Goal: Task Accomplishment & Management: Use online tool/utility

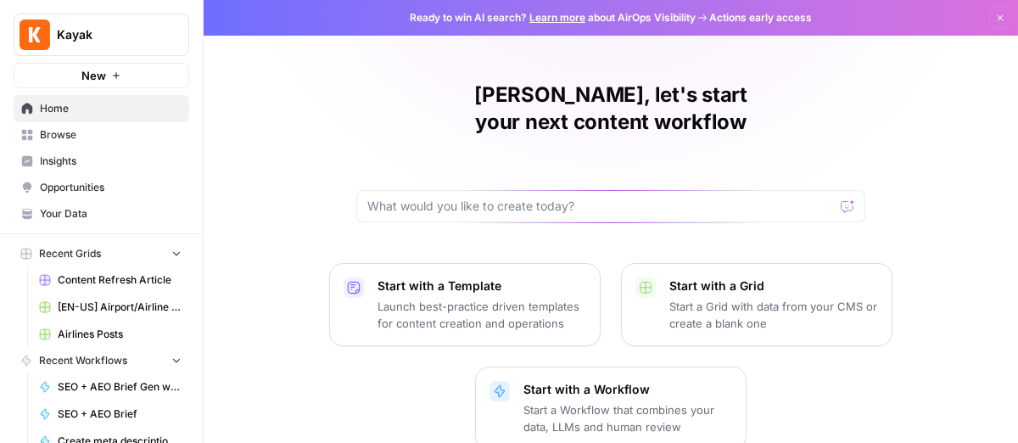
click at [101, 164] on span "Insights" at bounding box center [111, 161] width 142 height 15
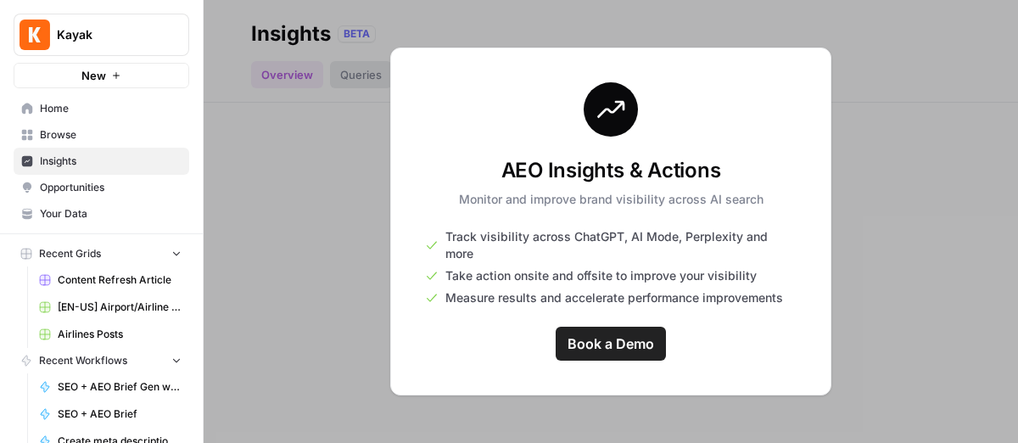
click at [99, 180] on span "Opportunities" at bounding box center [111, 187] width 142 height 15
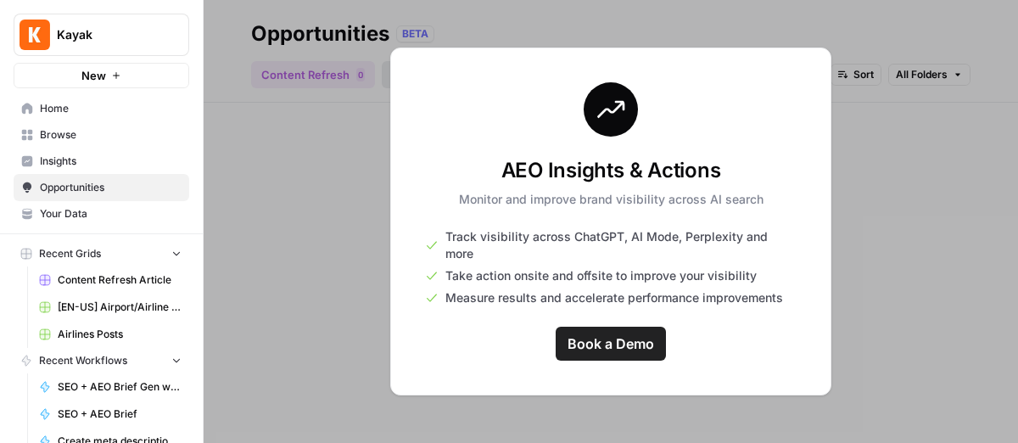
click at [113, 176] on link "Opportunities" at bounding box center [102, 187] width 176 height 27
click at [982, 131] on div at bounding box center [611, 221] width 815 height 443
drag, startPoint x: 785, startPoint y: 81, endPoint x: 489, endPoint y: 91, distance: 296.3
click at [784, 81] on div "AEO Insights & Actions Monitor and improve brand visibility across AI search Tr…" at bounding box center [610, 222] width 441 height 348
drag, startPoint x: 385, startPoint y: 194, endPoint x: 380, endPoint y: 232, distance: 37.7
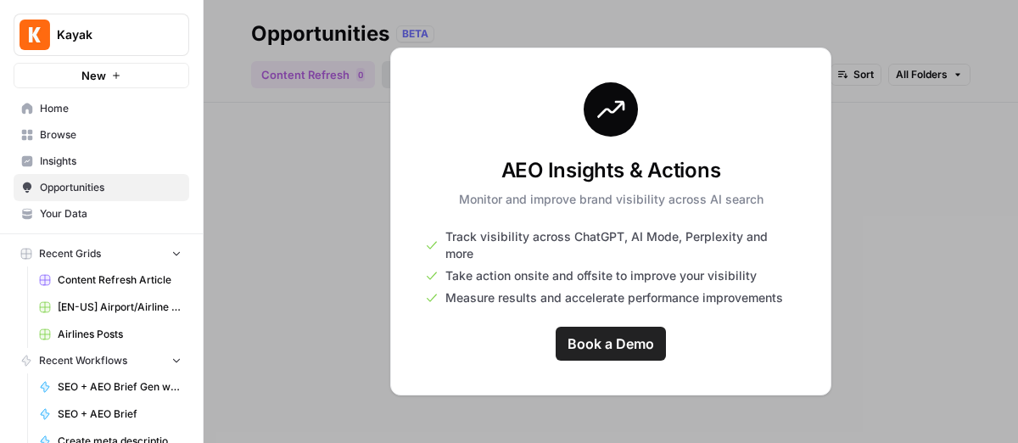
click at [383, 210] on div at bounding box center [611, 221] width 815 height 443
click at [367, 358] on div at bounding box center [611, 221] width 815 height 443
drag, startPoint x: 368, startPoint y: 362, endPoint x: 367, endPoint y: 352, distance: 10.2
click at [368, 363] on div at bounding box center [611, 221] width 815 height 443
click at [115, 127] on span "Browse" at bounding box center [111, 134] width 142 height 15
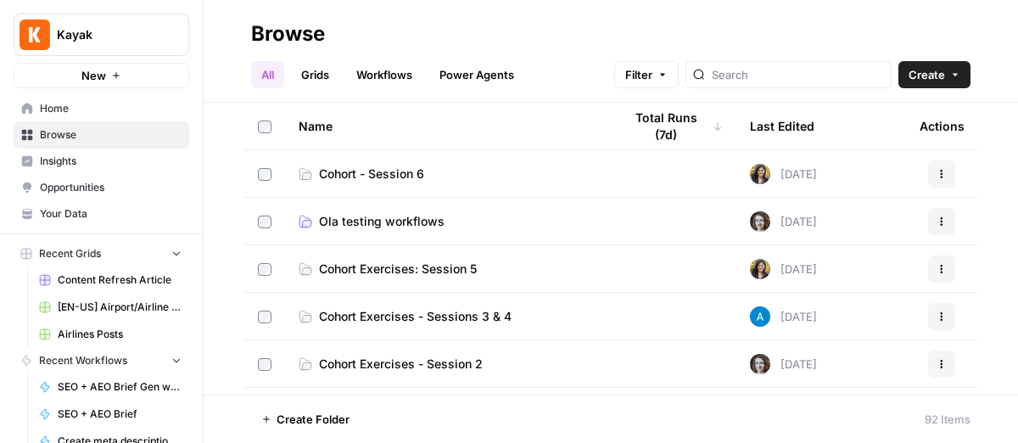
click at [509, 322] on span "Cohort Exercises - Sessions 3 & 4" at bounding box center [415, 316] width 193 height 17
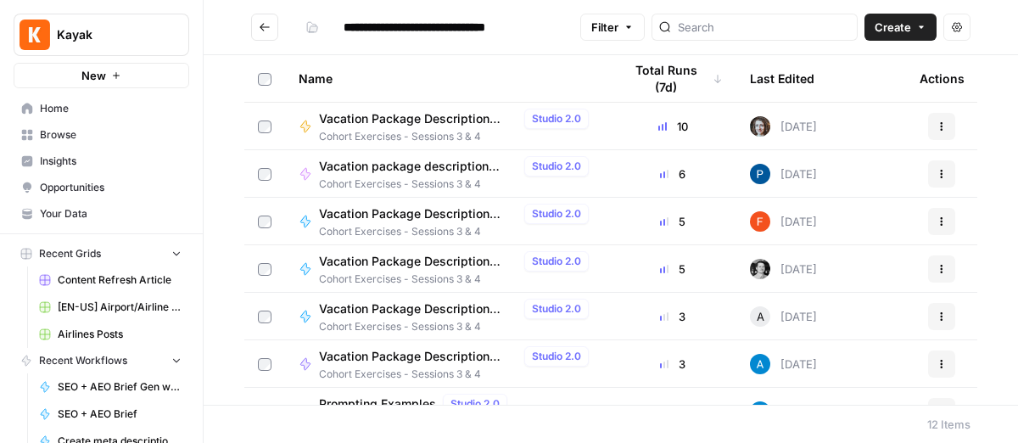
click at [886, 31] on span "Create" at bounding box center [893, 27] width 36 height 17
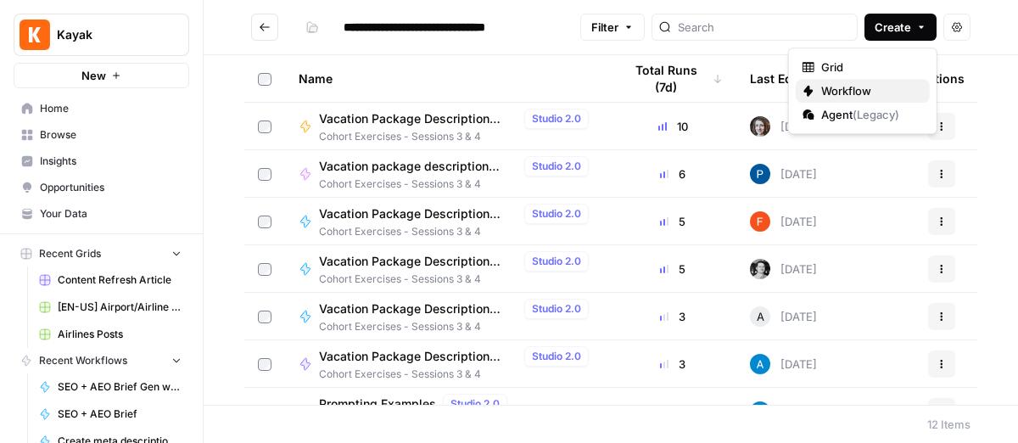
click at [835, 85] on span "Workflow" at bounding box center [868, 90] width 95 height 17
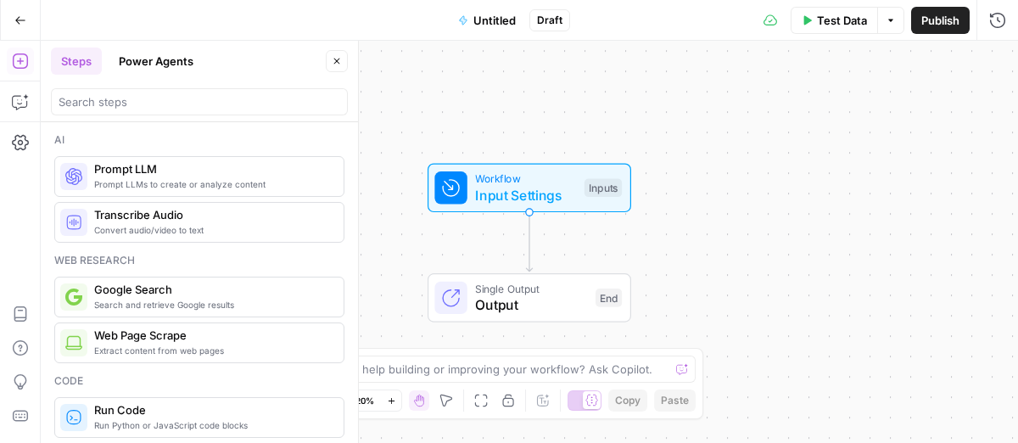
click at [507, 12] on span "Untitled" at bounding box center [494, 20] width 42 height 17
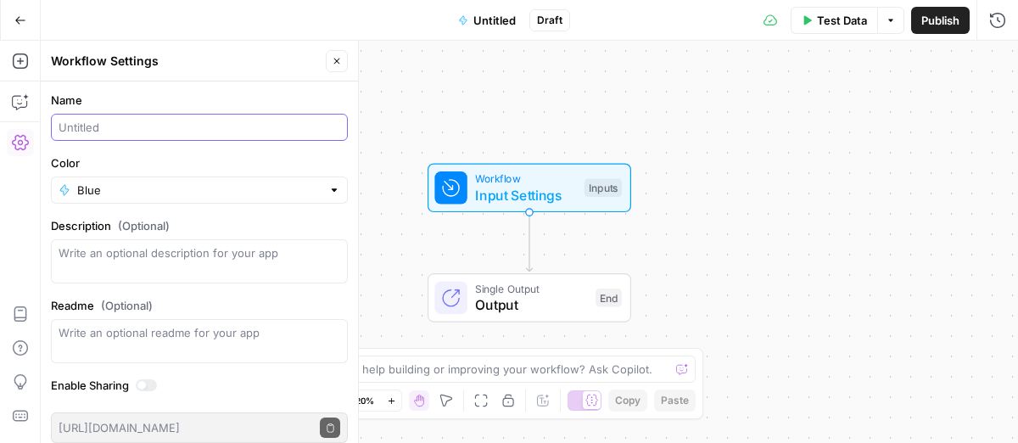
click at [77, 124] on input "Name" at bounding box center [200, 127] width 282 height 17
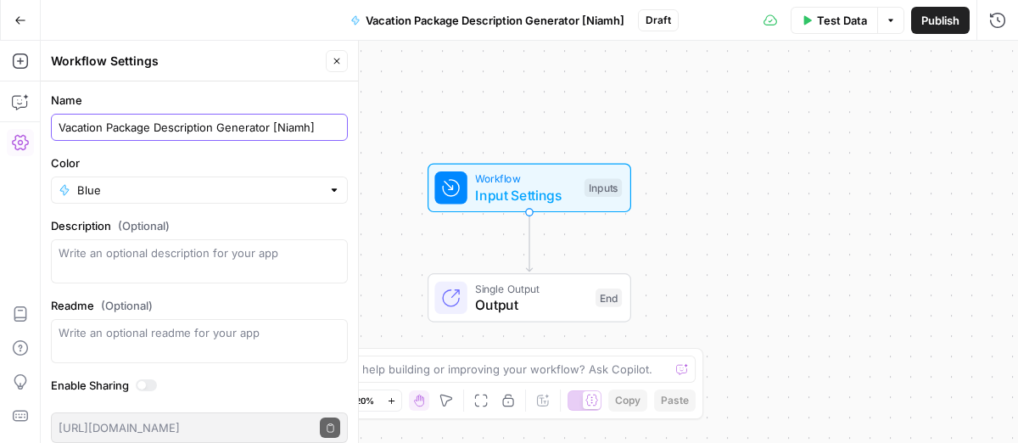
type input "Vacation Package Description Generator [Niamh]"
click at [287, 53] on div "Workflow Settings" at bounding box center [186, 61] width 270 height 17
click at [333, 64] on icon "button" at bounding box center [337, 61] width 10 height 10
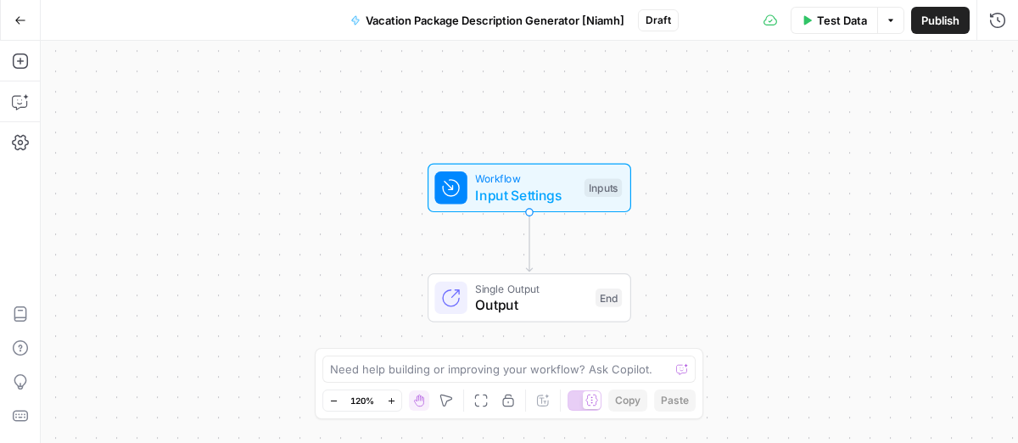
click at [929, 7] on button "Publish" at bounding box center [940, 20] width 59 height 27
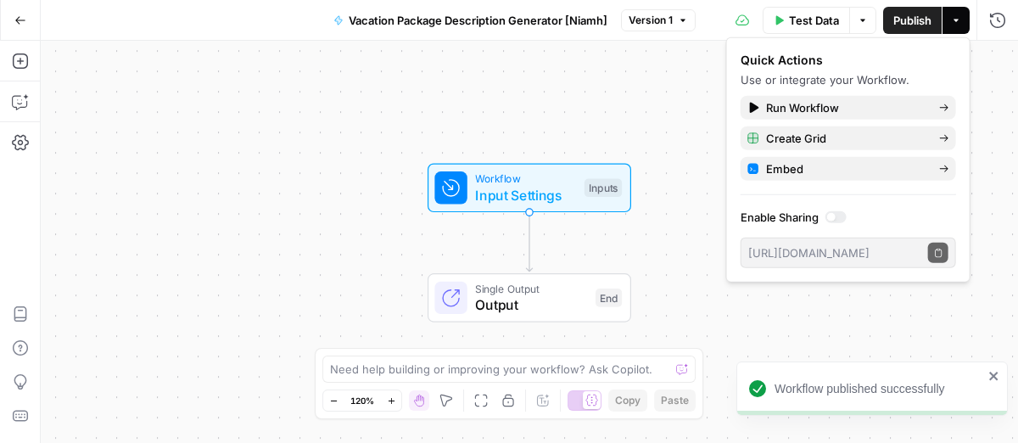
click at [910, 32] on button "Publish" at bounding box center [912, 20] width 59 height 27
click at [656, 116] on div "Workflow Input Settings Inputs Single Output Output End" at bounding box center [529, 242] width 977 height 402
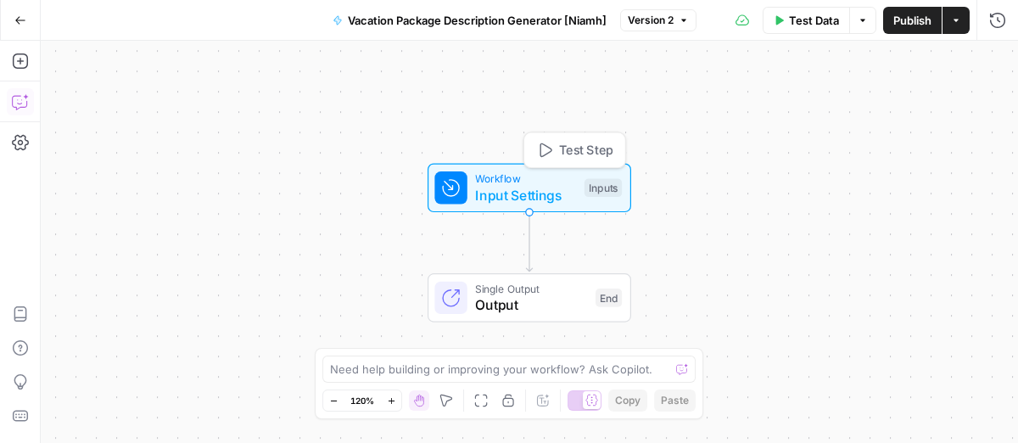
click at [552, 189] on span "Input Settings" at bounding box center [525, 195] width 101 height 20
click at [816, 107] on span "Add Field" at bounding box center [827, 115] width 49 height 17
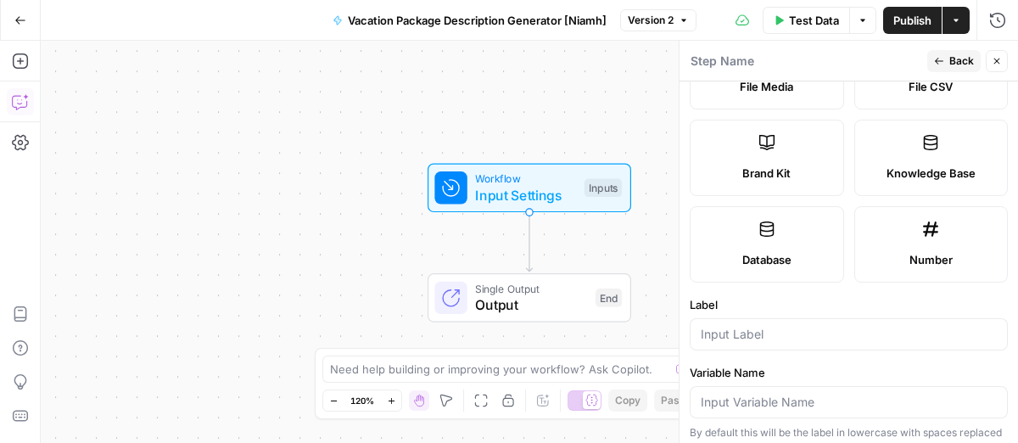
scroll to position [253, 0]
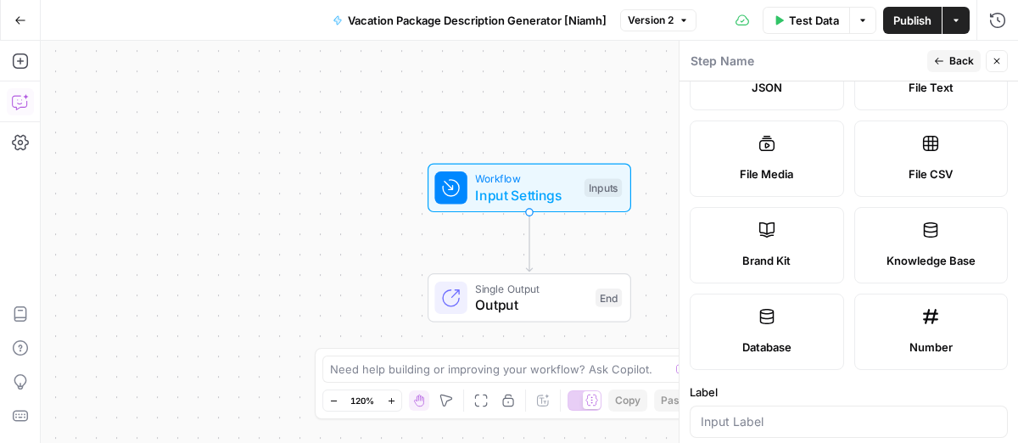
click at [780, 234] on label "Brand Kit" at bounding box center [767, 245] width 154 height 76
type input "Brand Kit"
type input "brand_kit"
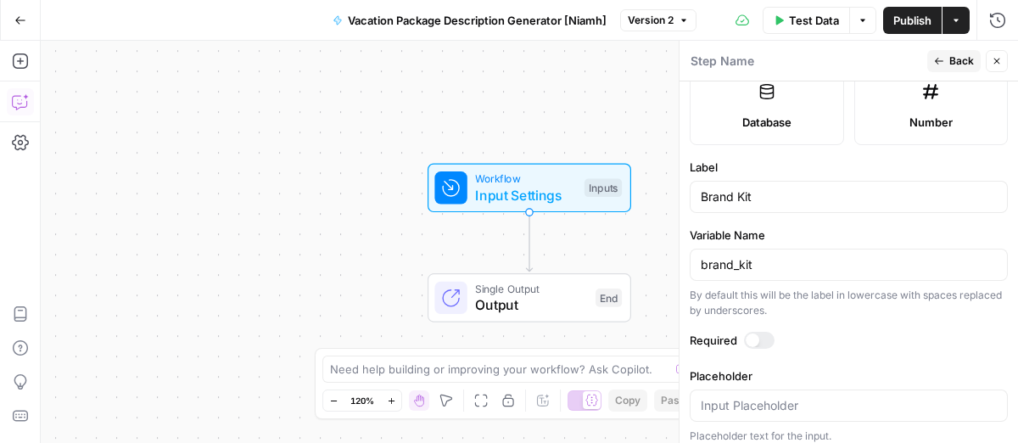
scroll to position [483, 0]
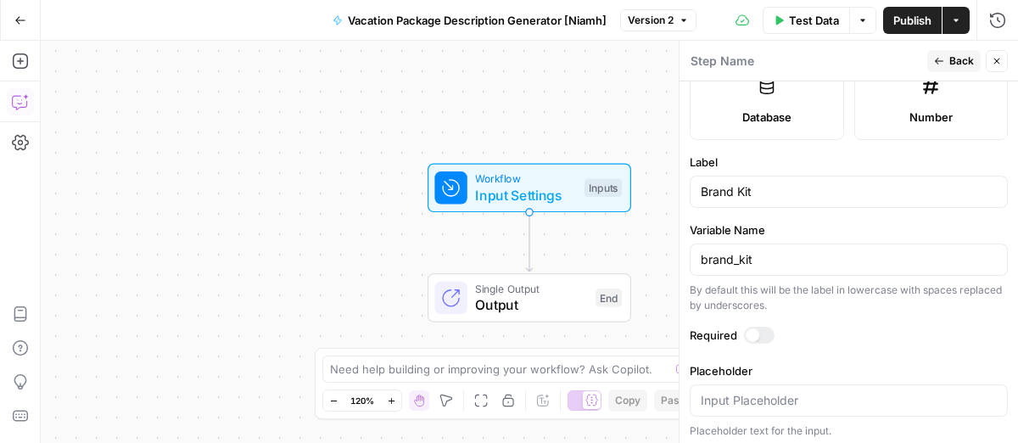
click at [752, 331] on div at bounding box center [753, 335] width 14 height 14
click at [863, 352] on form "Input type Short Text Long Text Single Select Multi Select JSON File Text File …" at bounding box center [849, 262] width 339 height 362
click at [965, 63] on span "Back" at bounding box center [961, 60] width 25 height 15
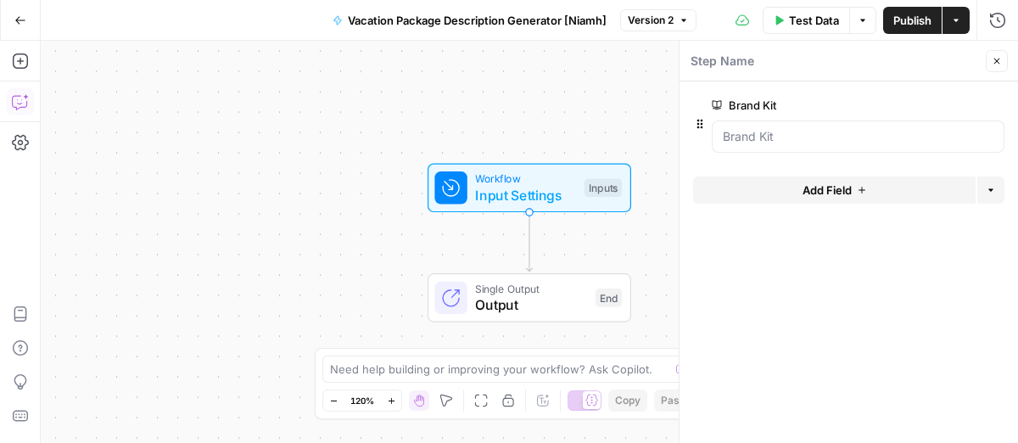
click at [876, 192] on button "Add Field" at bounding box center [834, 189] width 283 height 27
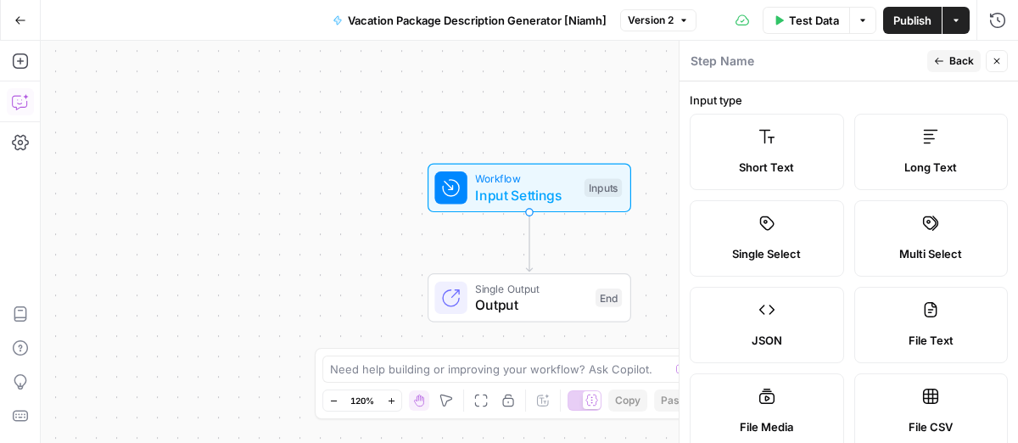
click at [795, 169] on div "Short Text" at bounding box center [767, 167] width 126 height 17
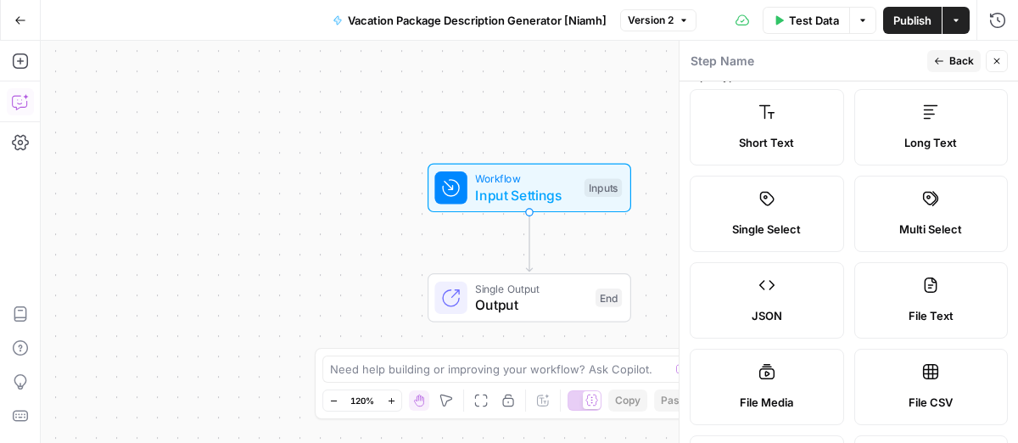
scroll to position [0, 0]
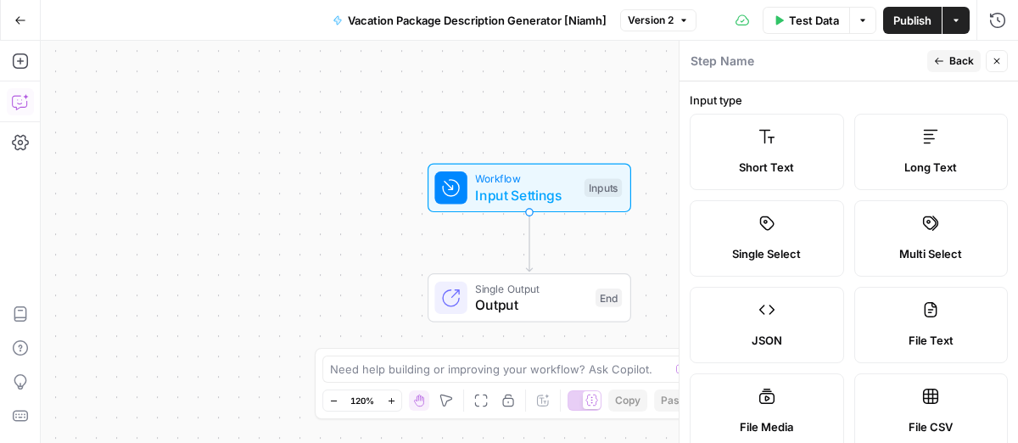
drag, startPoint x: 737, startPoint y: 137, endPoint x: 777, endPoint y: 137, distance: 40.7
click at [737, 137] on label "Short Text" at bounding box center [767, 152] width 154 height 76
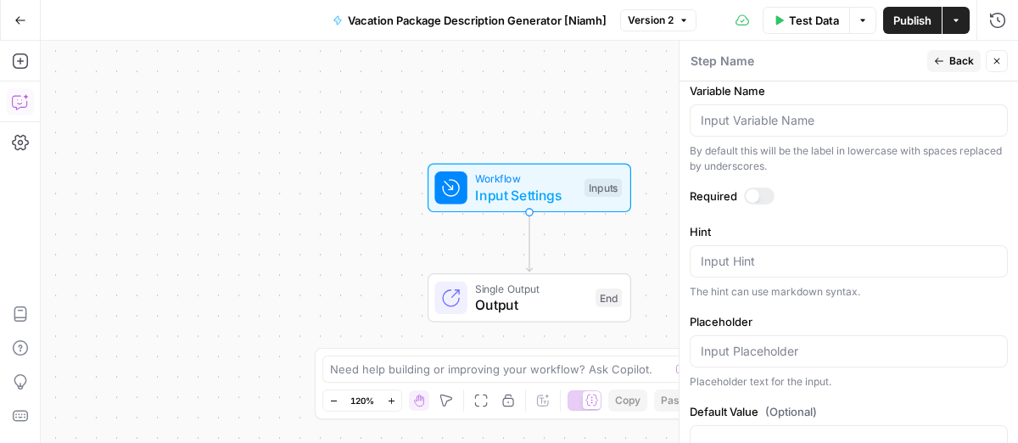
scroll to position [432, 0]
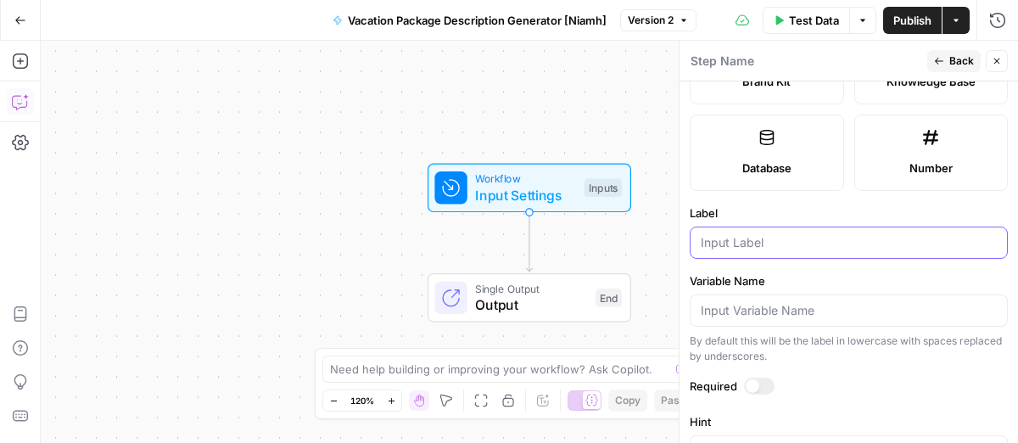
click at [780, 235] on input "Label" at bounding box center [849, 242] width 296 height 17
type input "City"
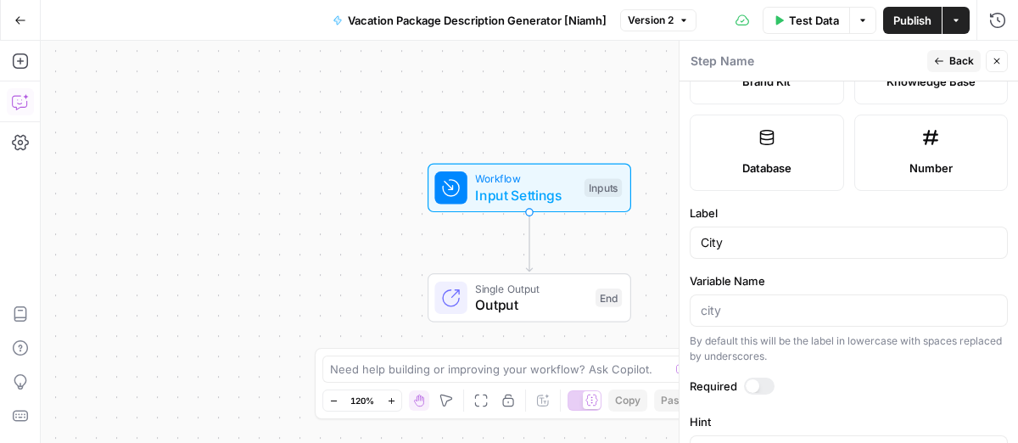
click at [949, 52] on button "Back" at bounding box center [953, 61] width 53 height 22
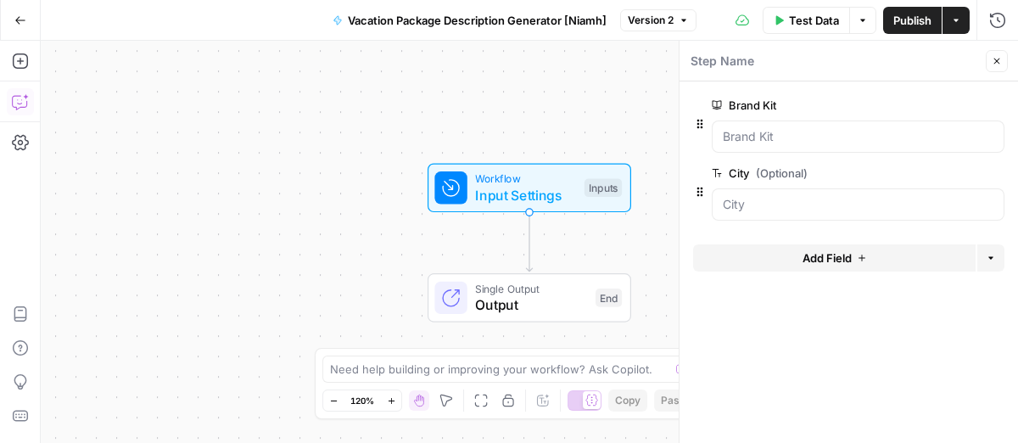
click at [898, 278] on div "Add Field Options" at bounding box center [848, 264] width 311 height 41
click at [766, 139] on Kit "Brand Kit" at bounding box center [858, 136] width 271 height 17
click at [798, 143] on Kit "Brand Kit" at bounding box center [858, 136] width 271 height 17
click at [736, 139] on Kit "Brand Kit" at bounding box center [858, 136] width 271 height 17
click at [809, 28] on span "Test Data" at bounding box center [814, 20] width 50 height 17
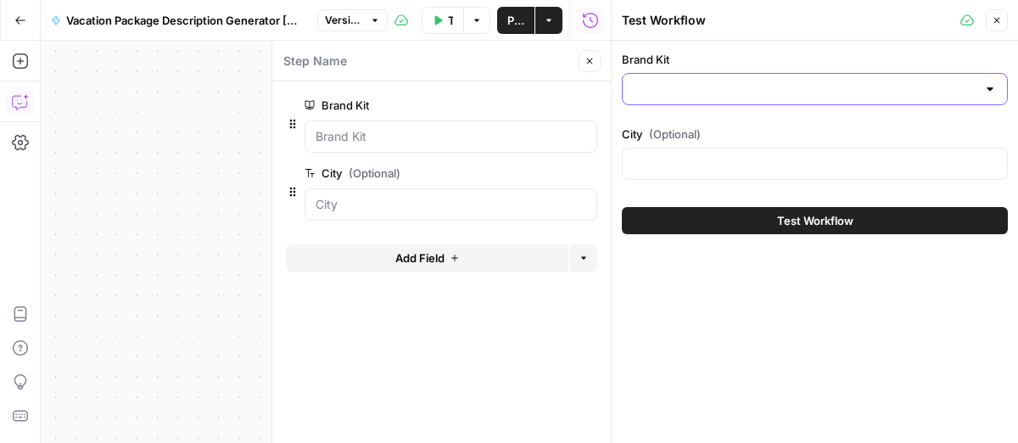
click at [746, 82] on input "Brand Kit" at bounding box center [805, 89] width 344 height 17
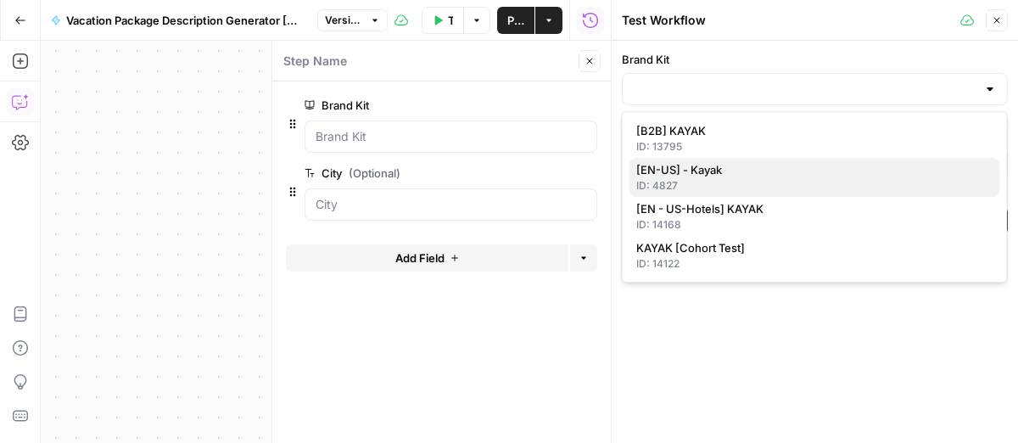
click at [796, 177] on span "[EN-US] - Kayak" at bounding box center [811, 169] width 350 height 17
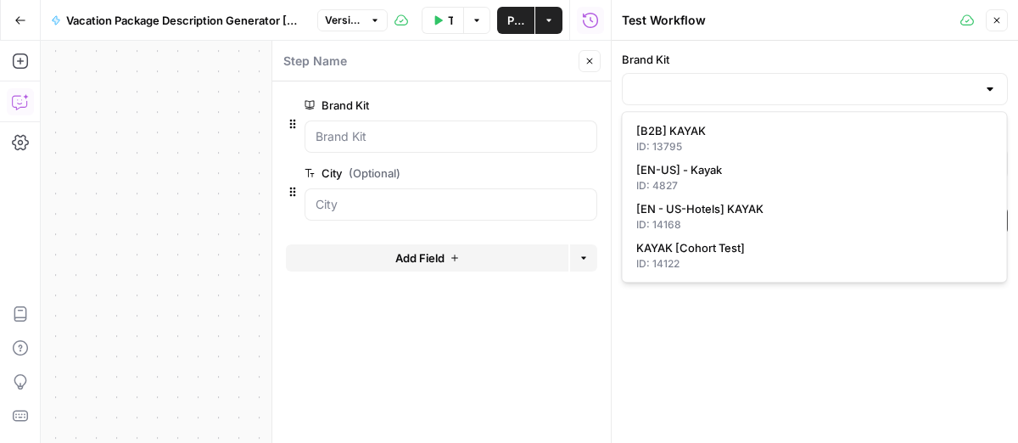
type input "[EN-US] - Kayak"
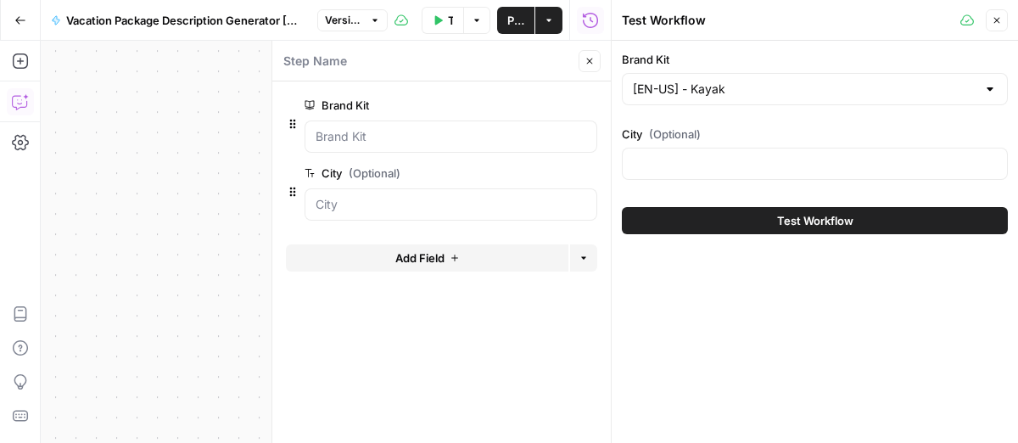
click at [798, 173] on div at bounding box center [815, 164] width 386 height 32
type input "[GEOGRAPHIC_DATA]"
click at [888, 382] on div "Brand Kit [EN-US] - Kayak City (Optional) Barcelona Test Workflow" at bounding box center [815, 242] width 406 height 402
click at [1003, 23] on button "Close" at bounding box center [997, 20] width 22 height 22
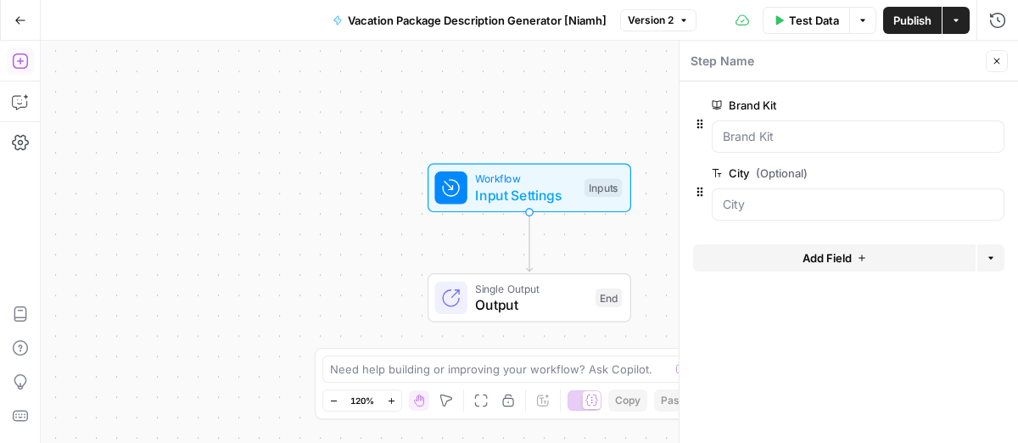
click at [10, 60] on button "Add Steps" at bounding box center [20, 61] width 27 height 27
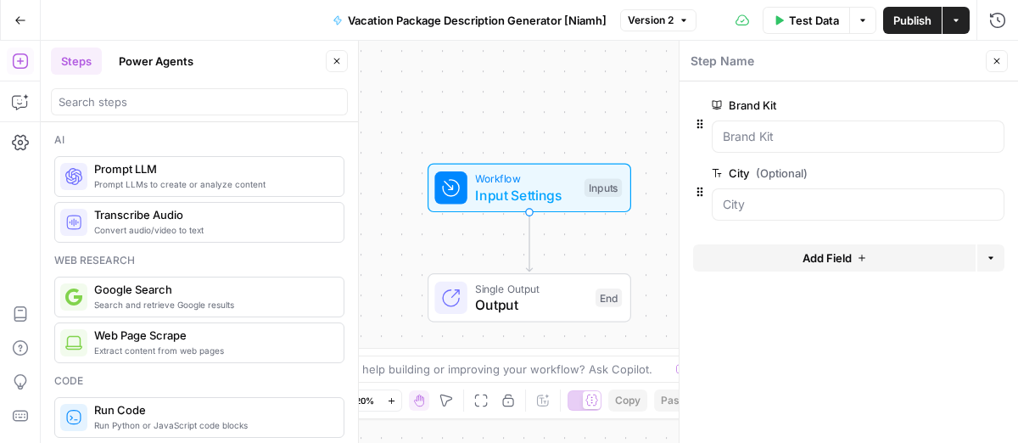
click at [1004, 59] on button "Close" at bounding box center [997, 61] width 22 height 22
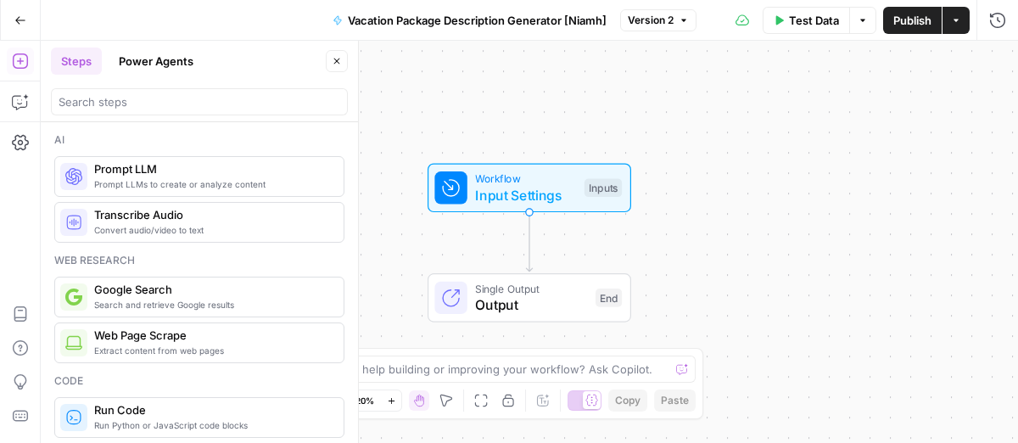
click at [165, 168] on span "Prompt LLM" at bounding box center [212, 168] width 236 height 17
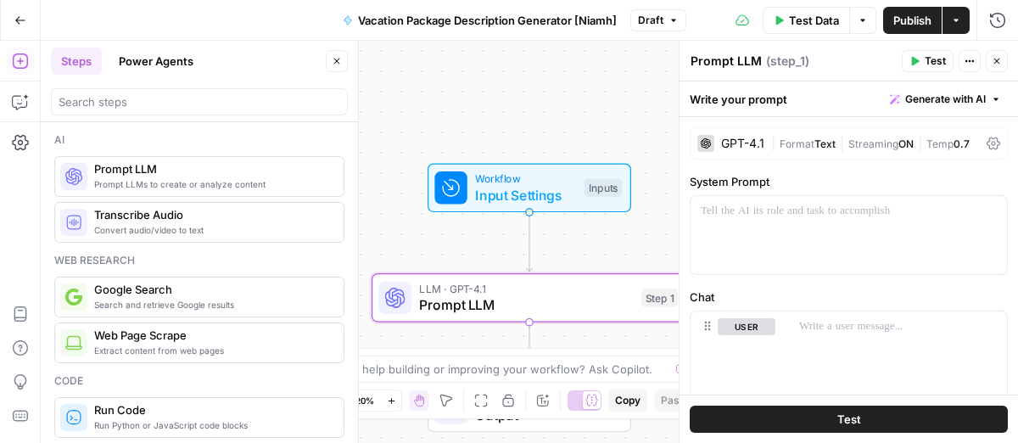
click at [343, 59] on button "Close" at bounding box center [337, 61] width 22 height 22
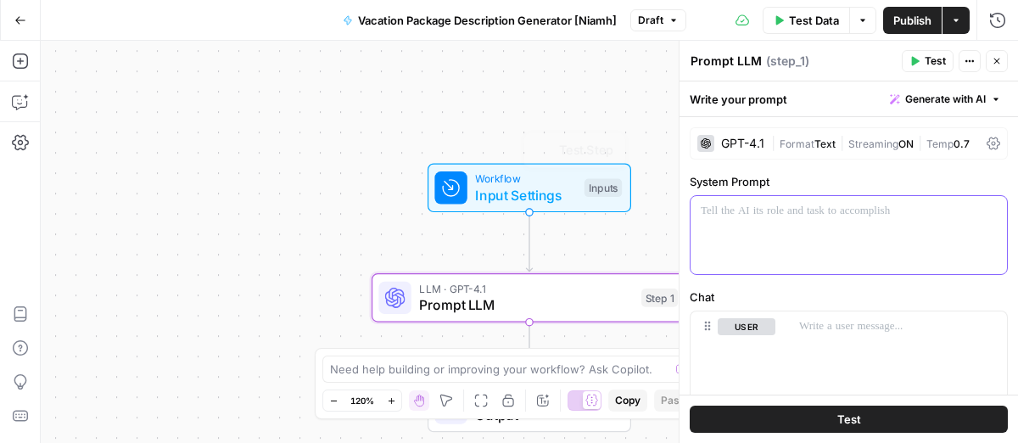
click at [759, 228] on div at bounding box center [849, 235] width 316 height 78
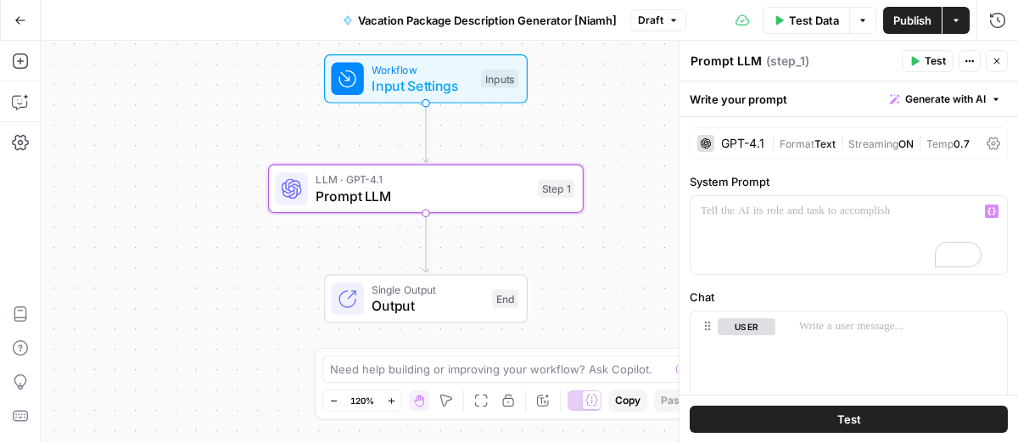
drag, startPoint x: 216, startPoint y: 304, endPoint x: 111, endPoint y: 197, distance: 149.4
click at [111, 197] on div "Workflow Input Settings Inputs LLM · GPT-4.1 Prompt LLM Step 1 Single Output Ou…" at bounding box center [529, 242] width 977 height 402
click at [736, 241] on div "To enrich screen reader interactions, please activate Accessibility in Grammarl…" at bounding box center [849, 235] width 316 height 78
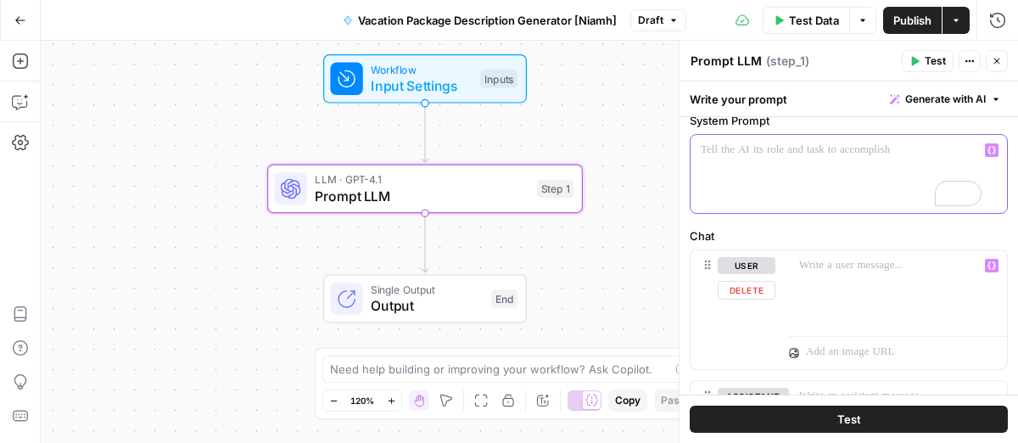
scroll to position [60, 0]
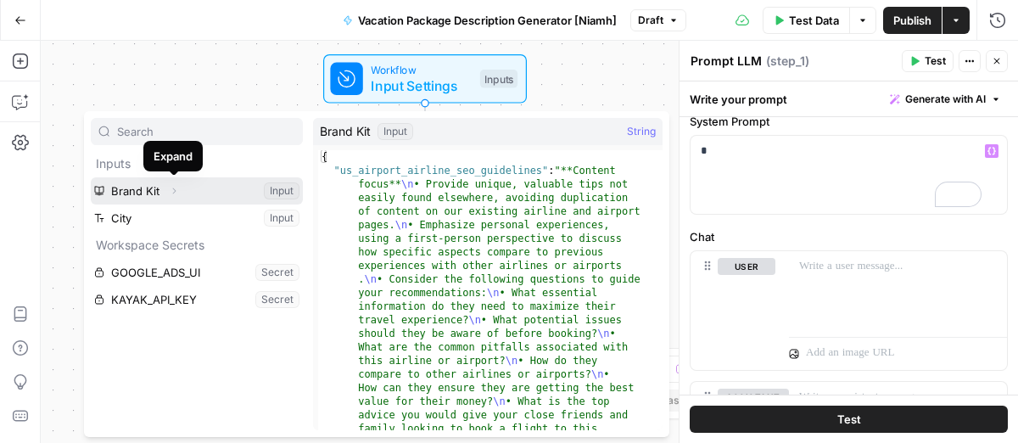
click at [174, 188] on icon "button" at bounding box center [174, 191] width 3 height 6
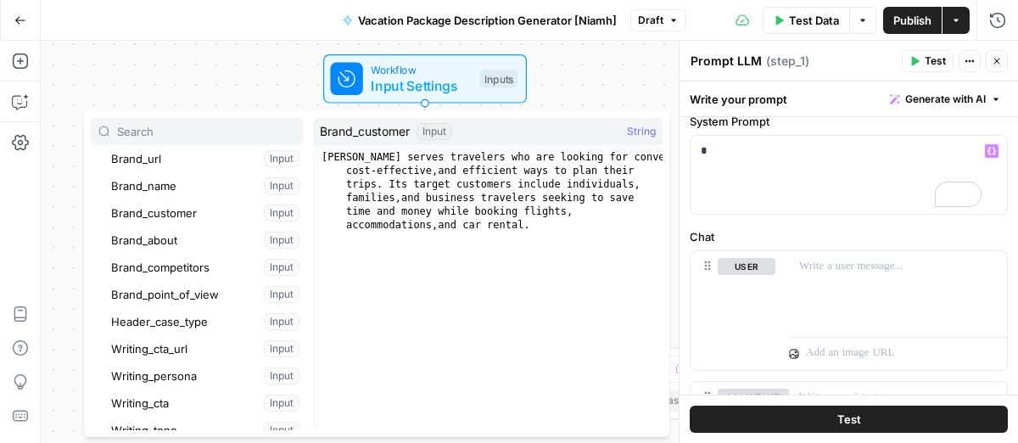
scroll to position [277, 0]
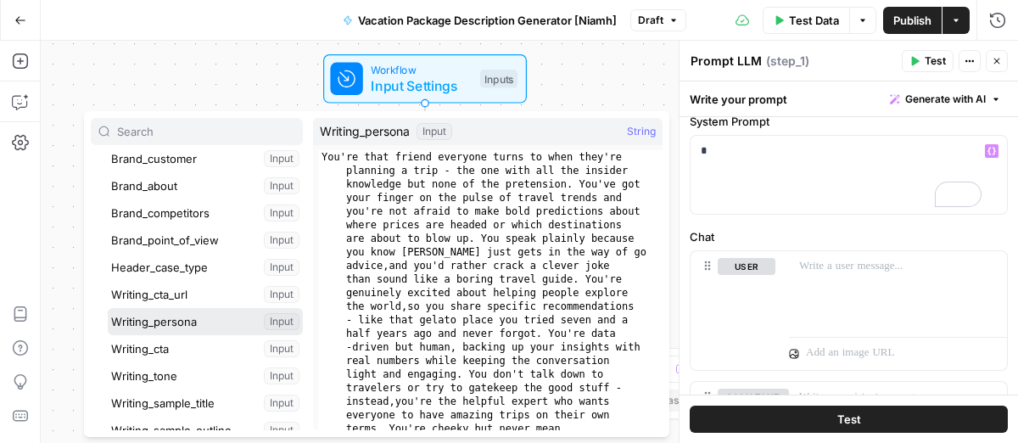
click at [202, 322] on button "Select variable Writing_persona" at bounding box center [205, 321] width 195 height 27
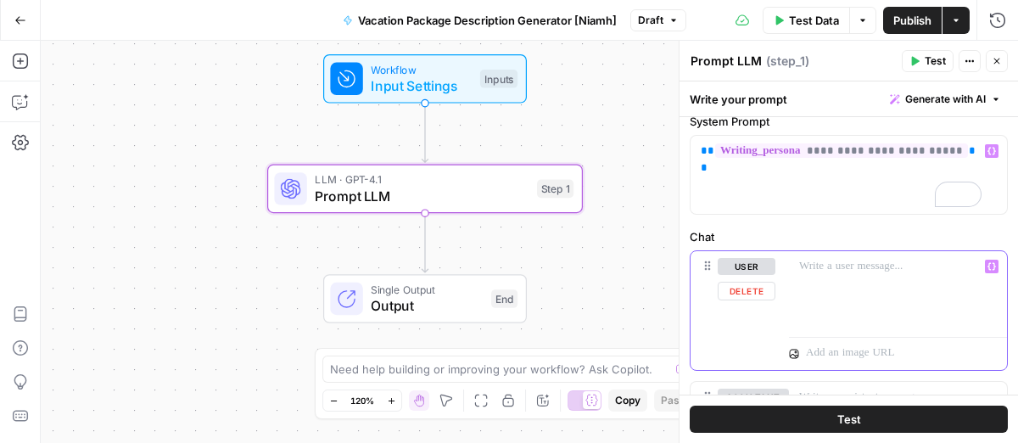
click at [817, 266] on p at bounding box center [898, 266] width 198 height 17
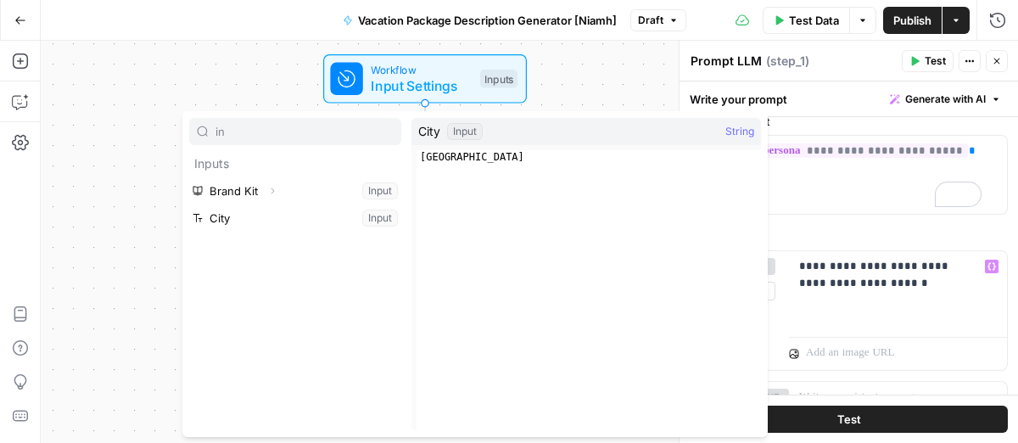
type input "in"
click at [313, 223] on button "Select variable City" at bounding box center [295, 217] width 212 height 27
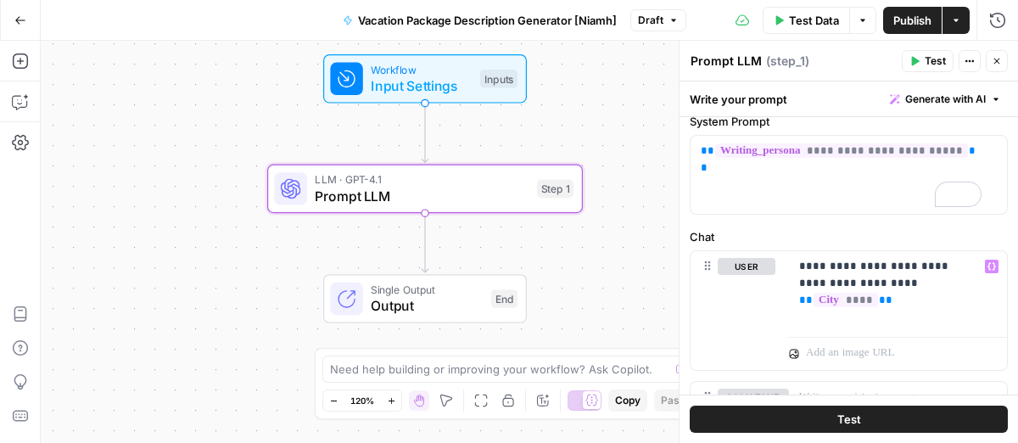
click at [927, 64] on span "Test" at bounding box center [935, 60] width 21 height 15
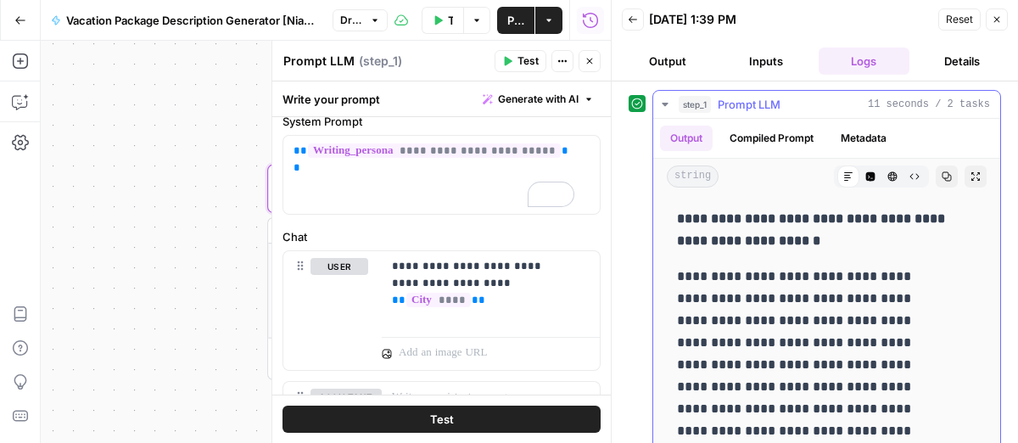
scroll to position [4, 0]
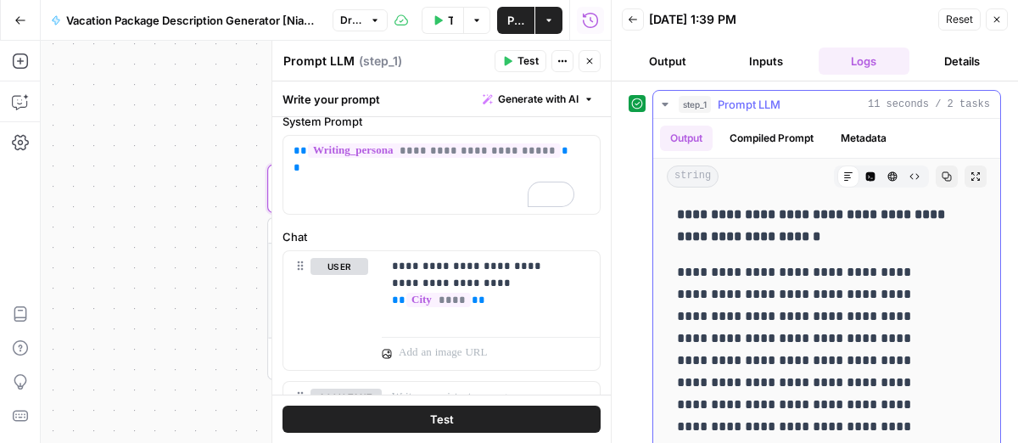
click at [797, 229] on p "**********" at bounding box center [827, 226] width 300 height 44
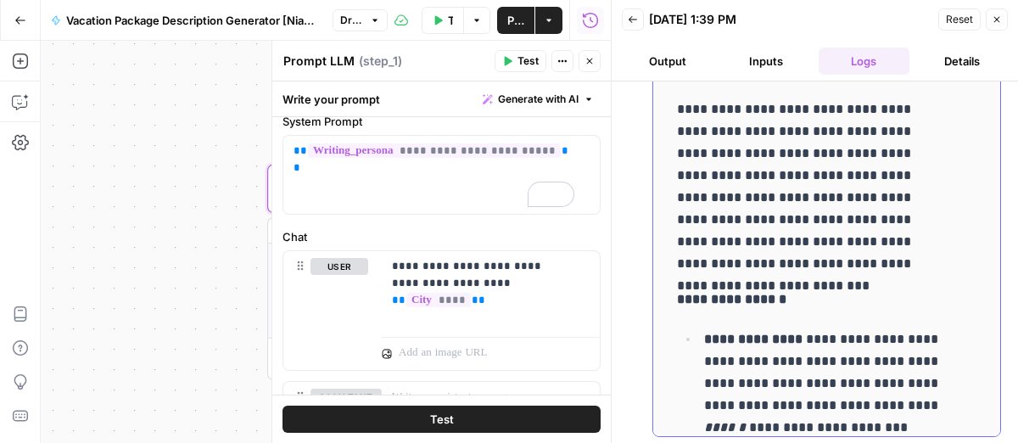
scroll to position [0, 0]
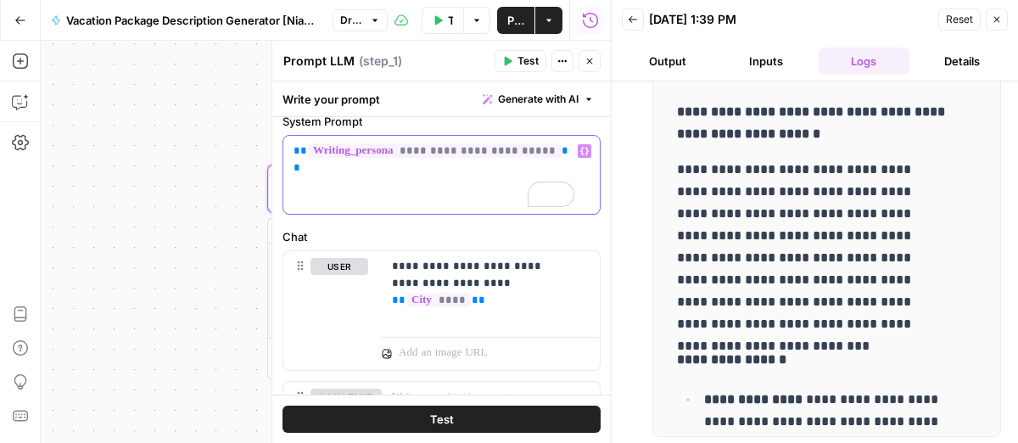
click at [498, 174] on div "**********" at bounding box center [441, 175] width 316 height 78
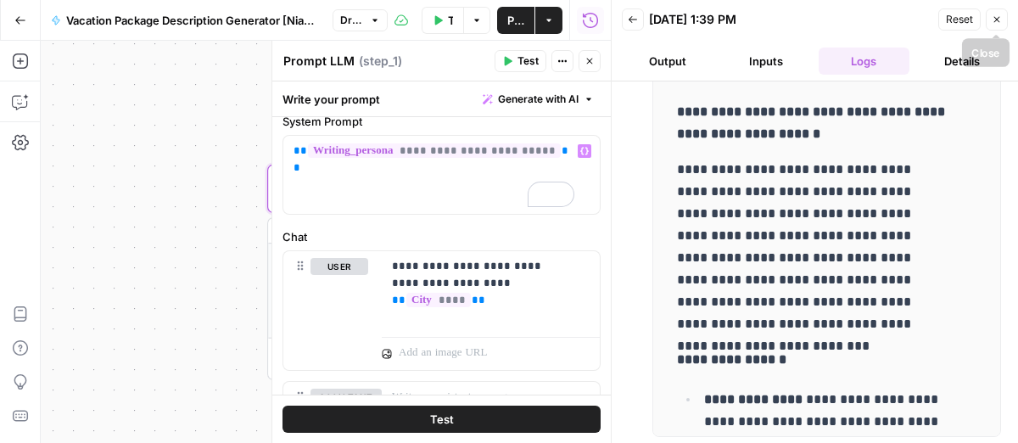
click at [995, 18] on icon "button" at bounding box center [997, 19] width 10 height 10
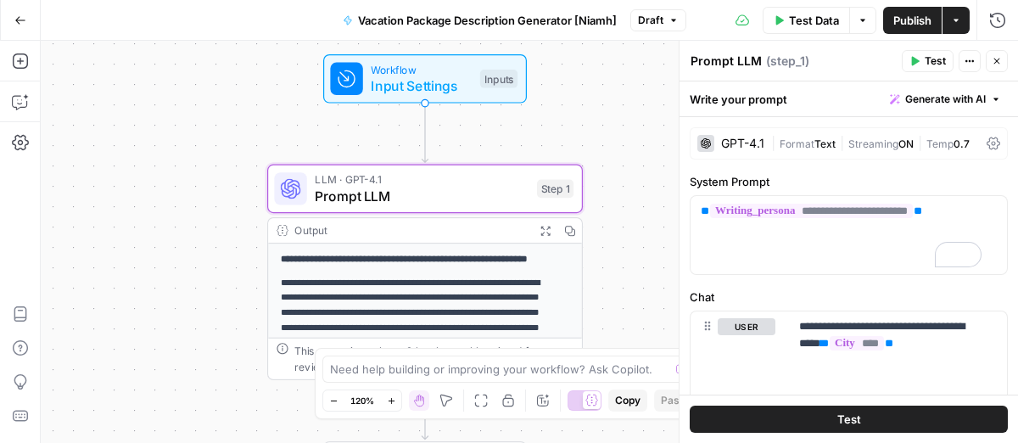
click at [734, 137] on div "GPT-4.1" at bounding box center [742, 143] width 43 height 12
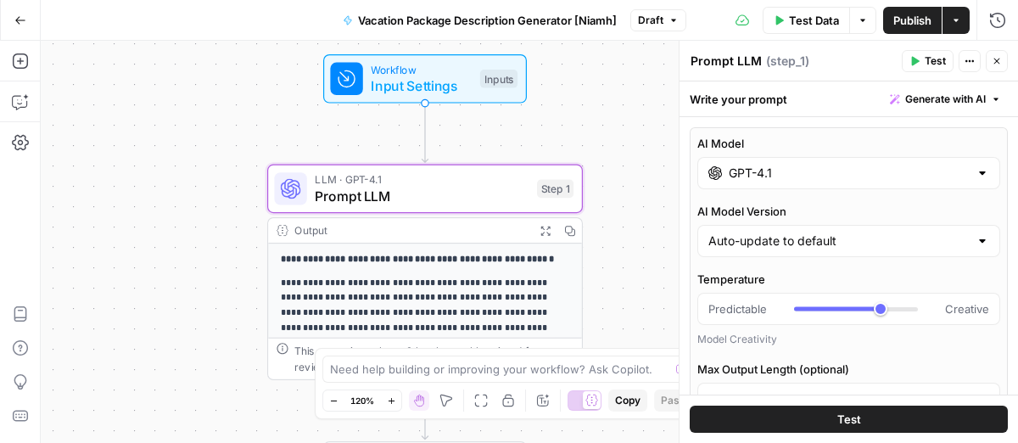
click at [764, 174] on input "GPT-4.1" at bounding box center [849, 173] width 240 height 17
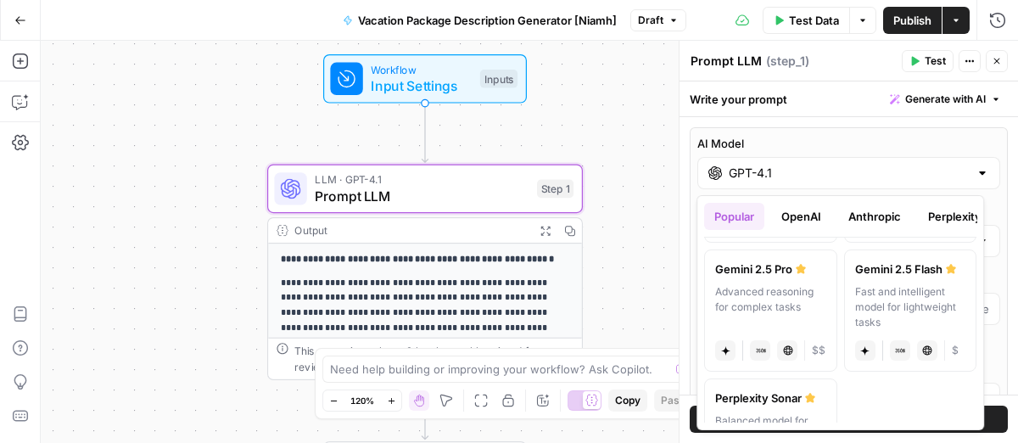
scroll to position [478, 0]
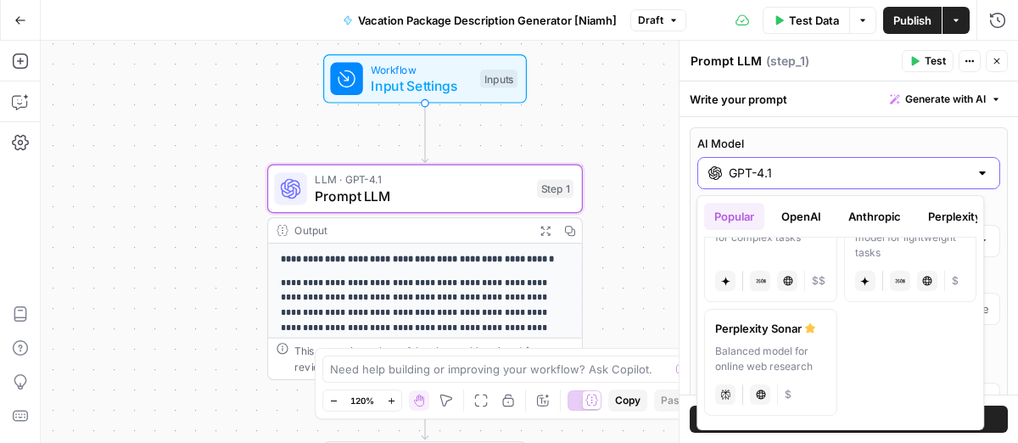
click at [758, 165] on input "GPT-4.1" at bounding box center [849, 173] width 240 height 17
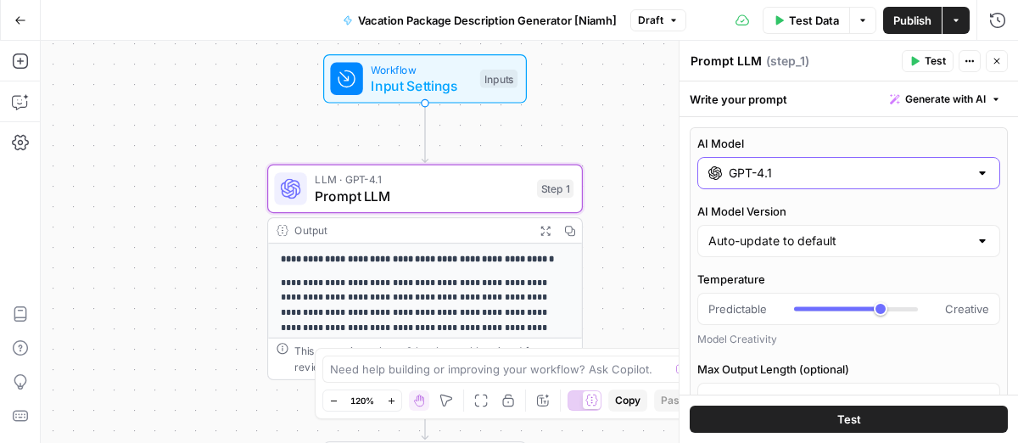
click at [758, 165] on input "GPT-4.1" at bounding box center [849, 173] width 240 height 17
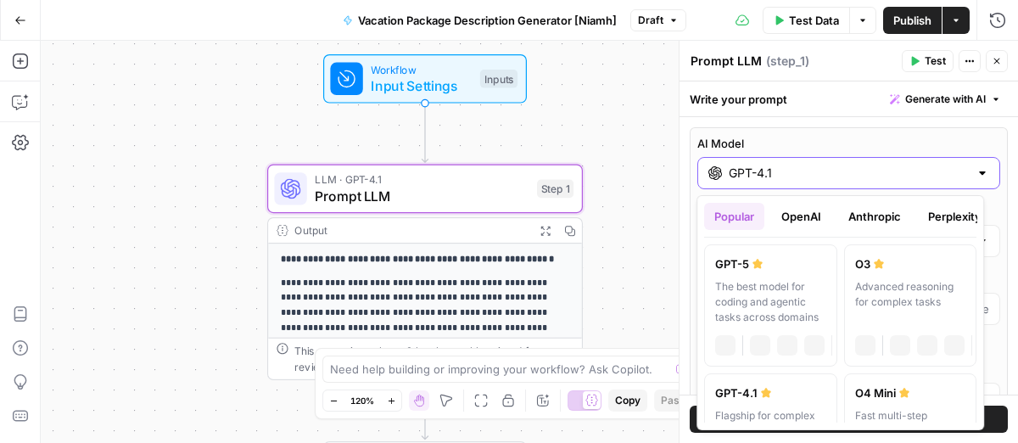
click at [758, 165] on input "GPT-4.1" at bounding box center [849, 173] width 240 height 17
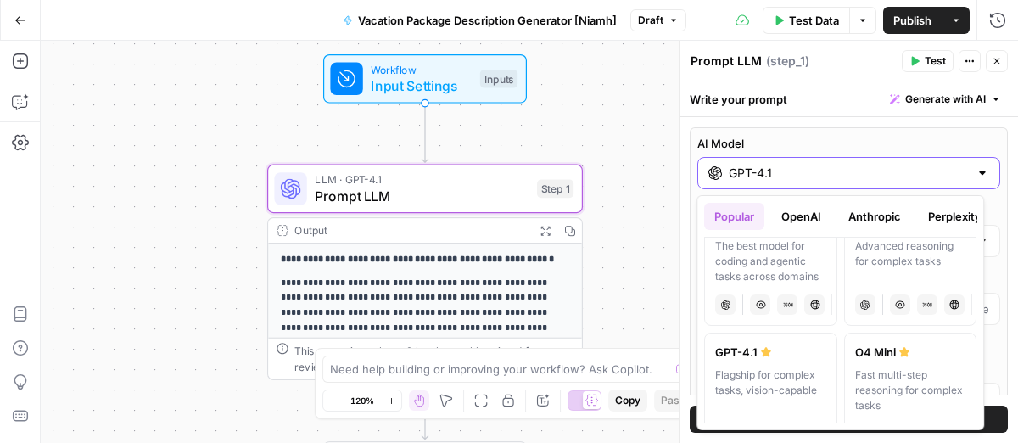
scroll to position [56, 0]
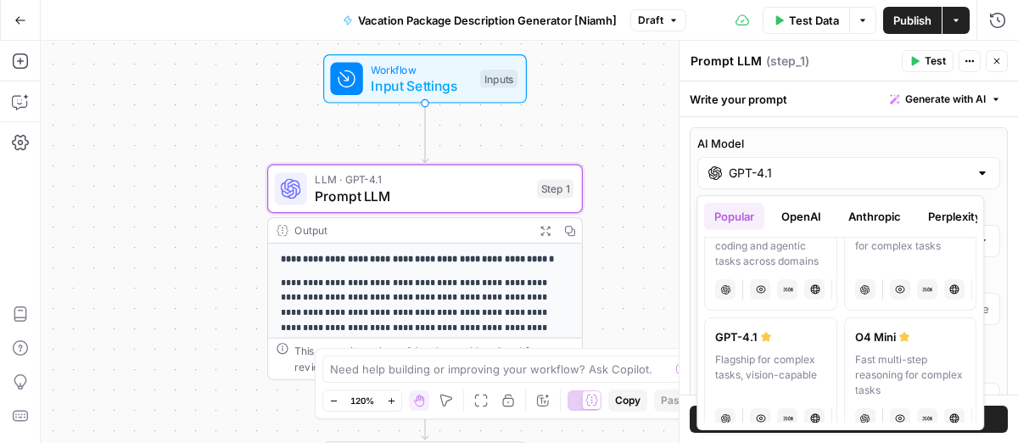
click at [947, 218] on button "Perplexity" at bounding box center [955, 216] width 74 height 27
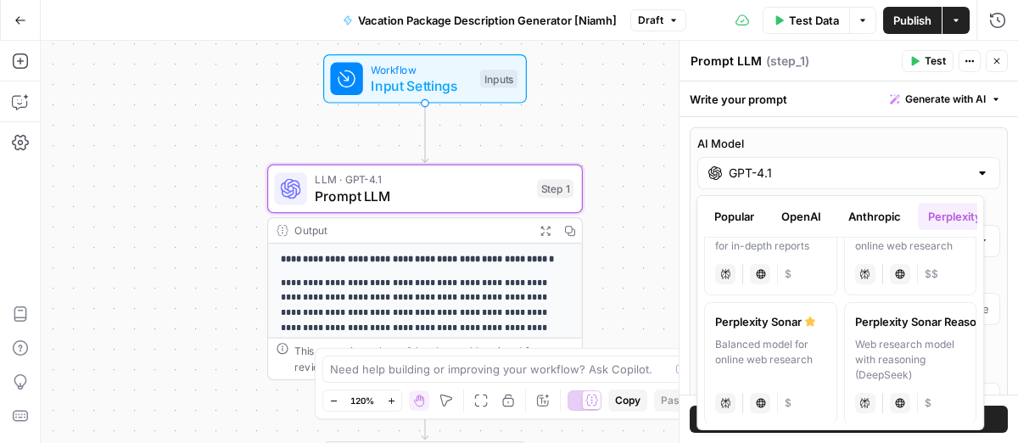
click at [867, 213] on button "Anthropic" at bounding box center [874, 216] width 73 height 27
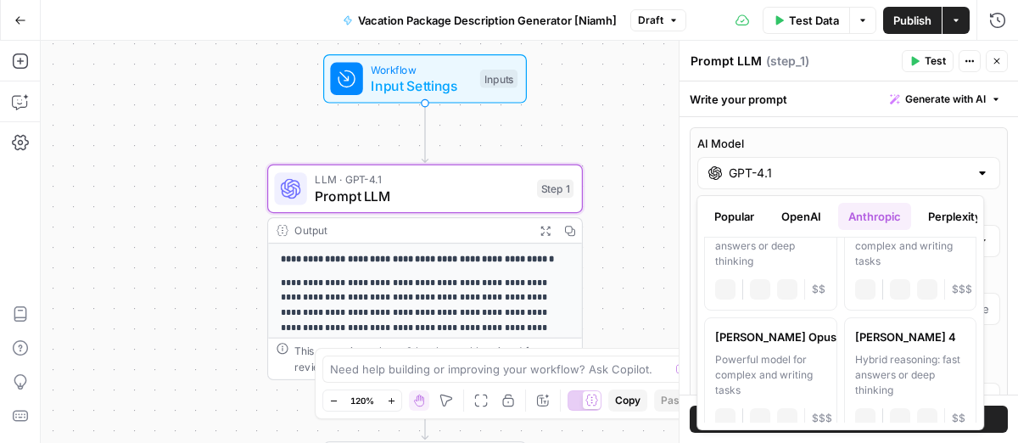
click at [821, 216] on button "OpenAI" at bounding box center [801, 216] width 60 height 27
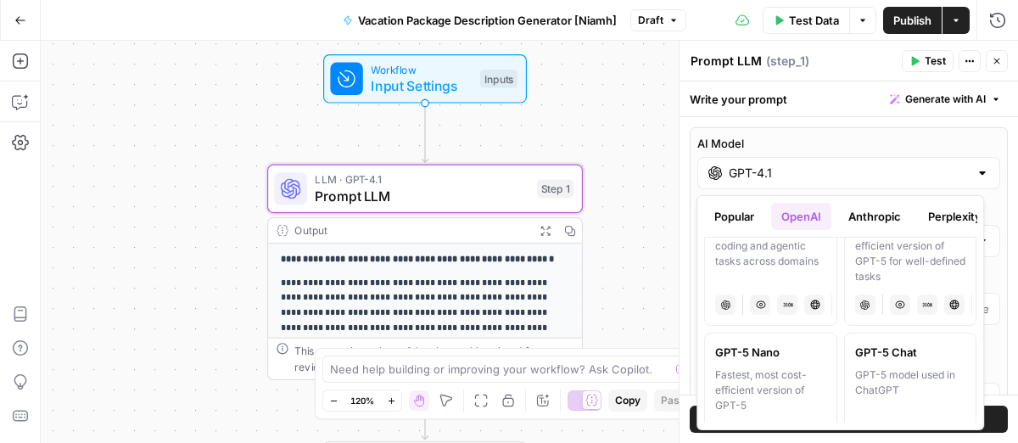
click at [895, 219] on button "Anthropic" at bounding box center [874, 216] width 73 height 27
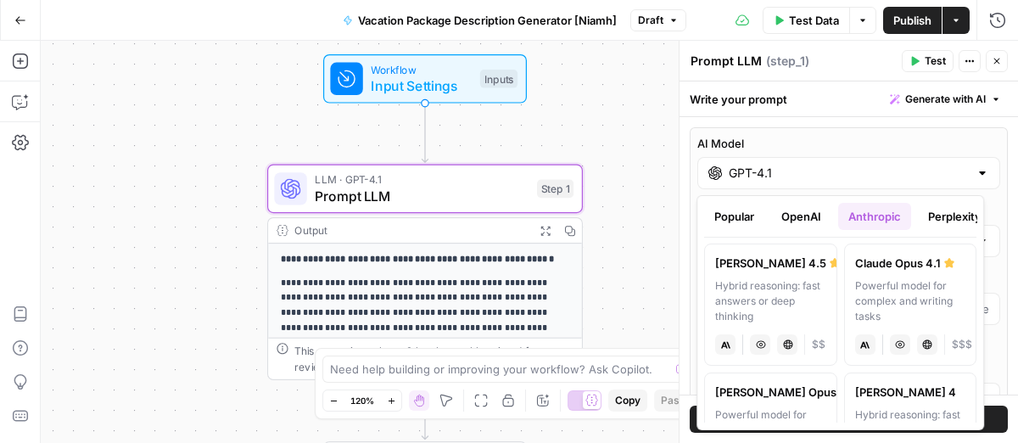
scroll to position [0, 0]
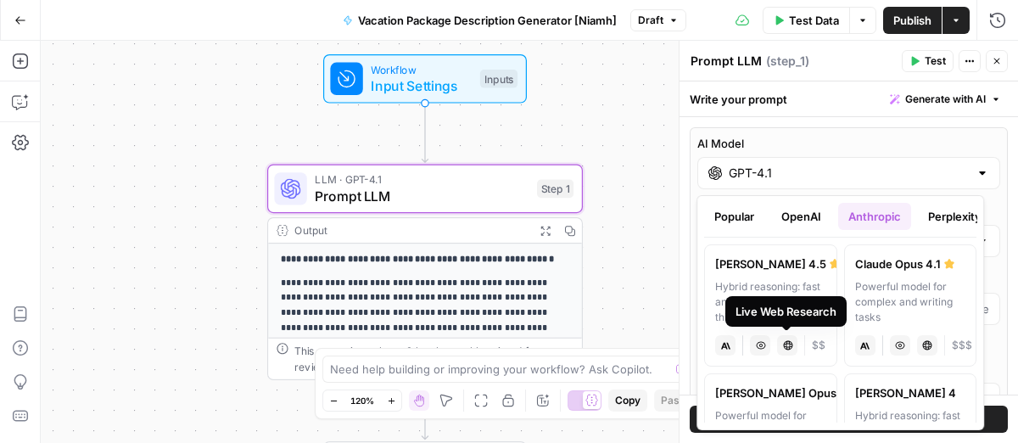
click at [908, 392] on div "[PERSON_NAME] 4" at bounding box center [910, 392] width 111 height 17
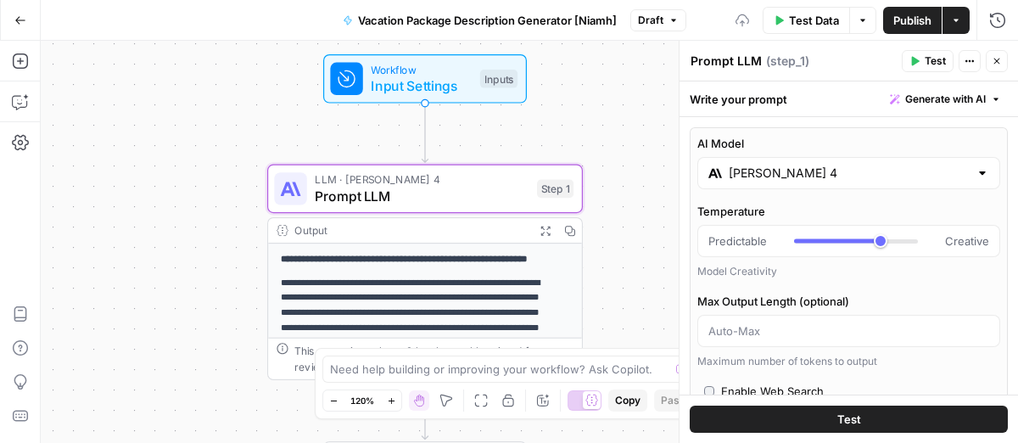
click at [869, 423] on button "Test" at bounding box center [849, 419] width 318 height 27
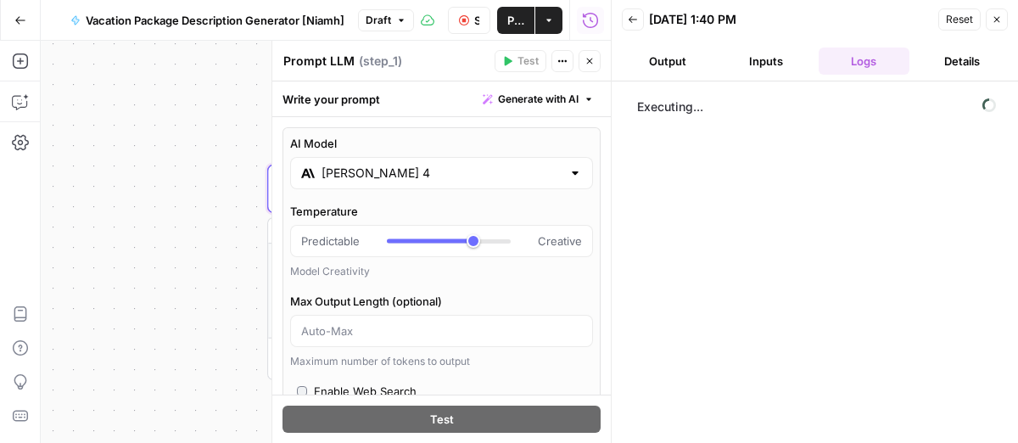
click at [329, 204] on label "Temperature" at bounding box center [441, 211] width 303 height 17
click at [301, 241] on input "Temperature" at bounding box center [300, 241] width 1 height 1
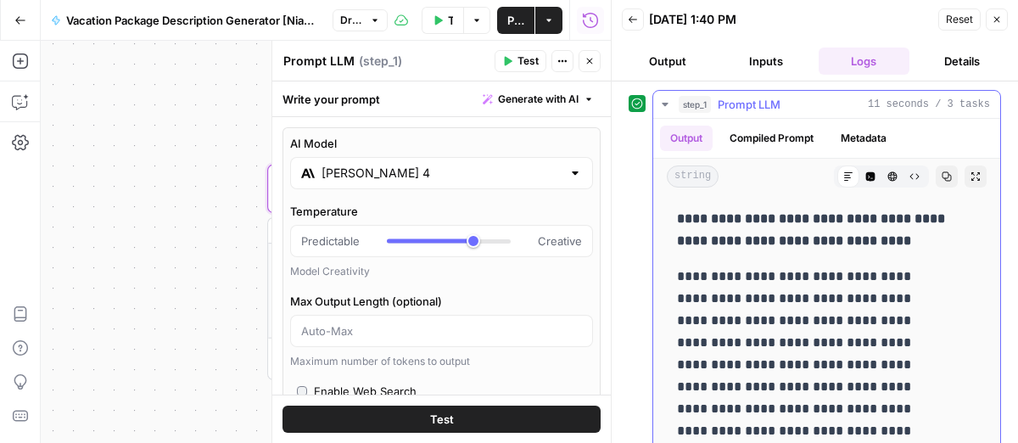
click at [750, 103] on span "Prompt LLM" at bounding box center [749, 104] width 63 height 17
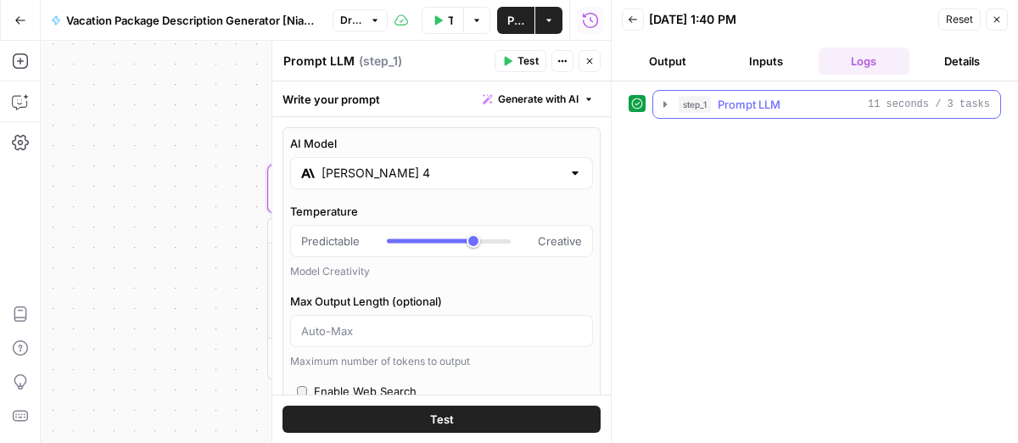
click at [750, 103] on span "Prompt LLM" at bounding box center [749, 104] width 63 height 17
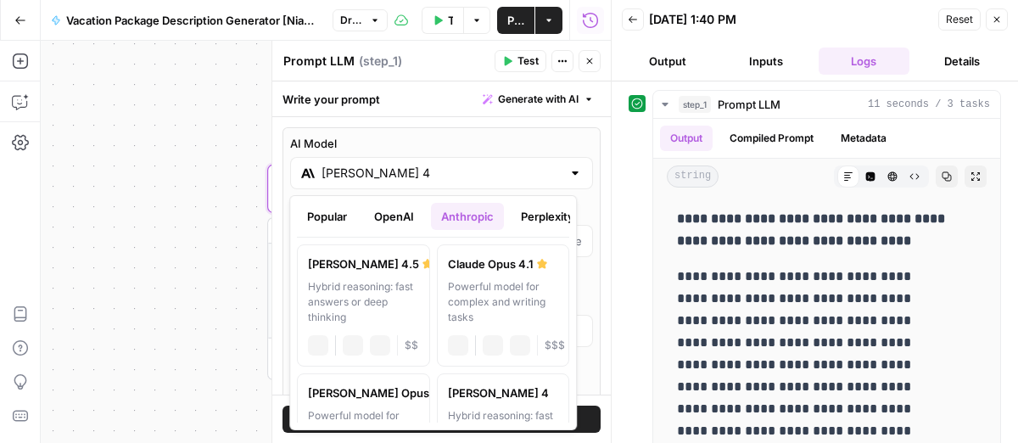
click at [467, 167] on input "[PERSON_NAME] 4" at bounding box center [442, 173] width 240 height 17
click at [541, 213] on button "Perplexity" at bounding box center [548, 216] width 74 height 27
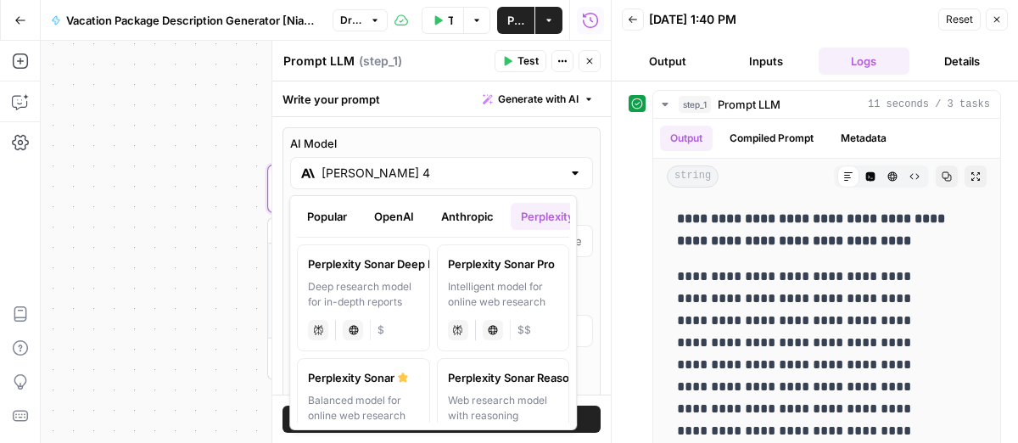
click at [330, 222] on button "Popular" at bounding box center [327, 216] width 60 height 27
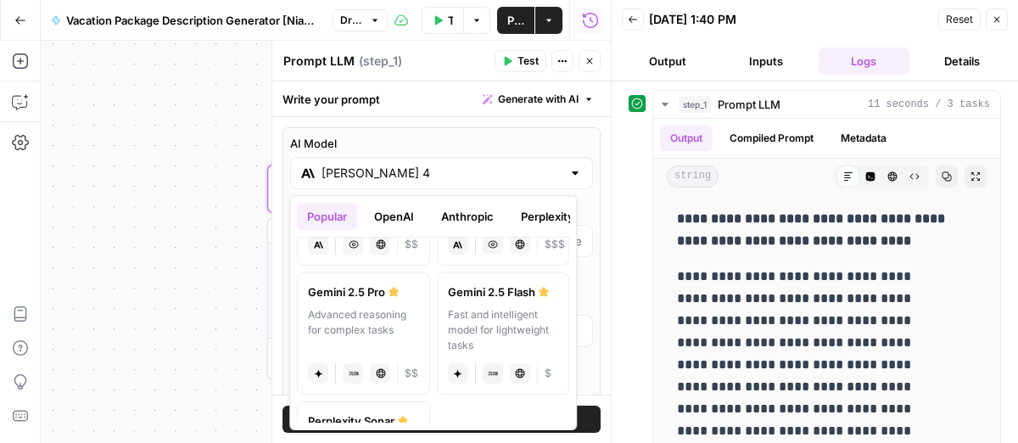
scroll to position [397, 0]
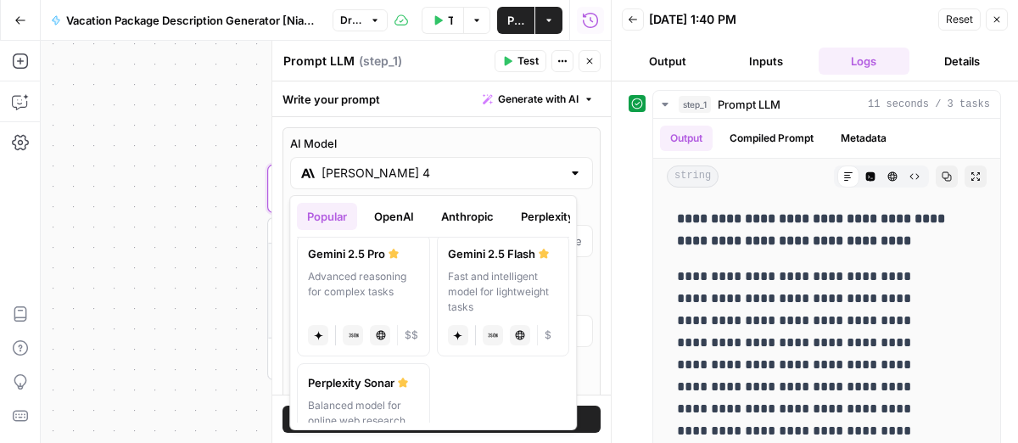
click at [389, 283] on div "Advanced reasoning for complex tasks" at bounding box center [363, 292] width 111 height 46
type input "Gemini 2.5 Pro"
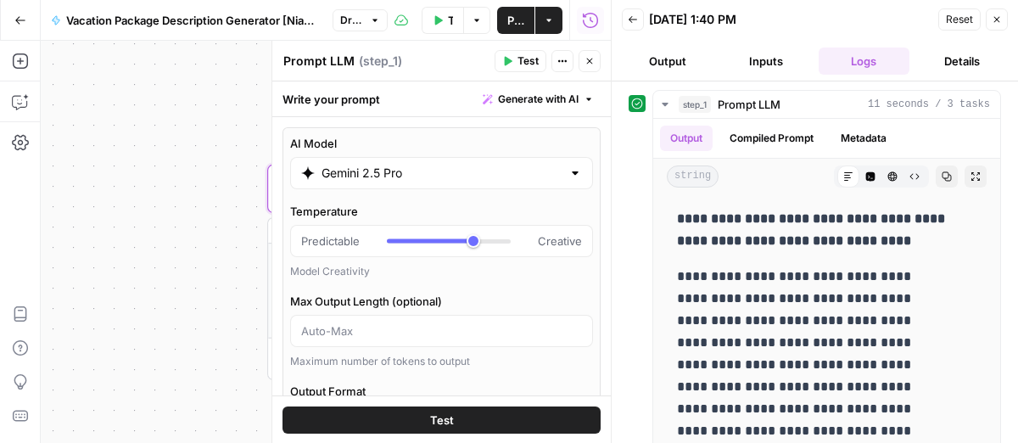
click at [430, 421] on span "Test" at bounding box center [442, 420] width 24 height 17
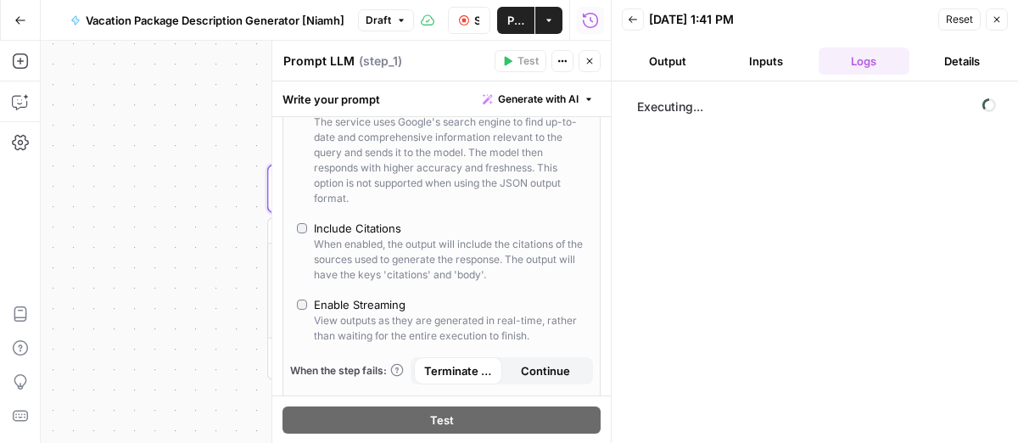
scroll to position [0, 0]
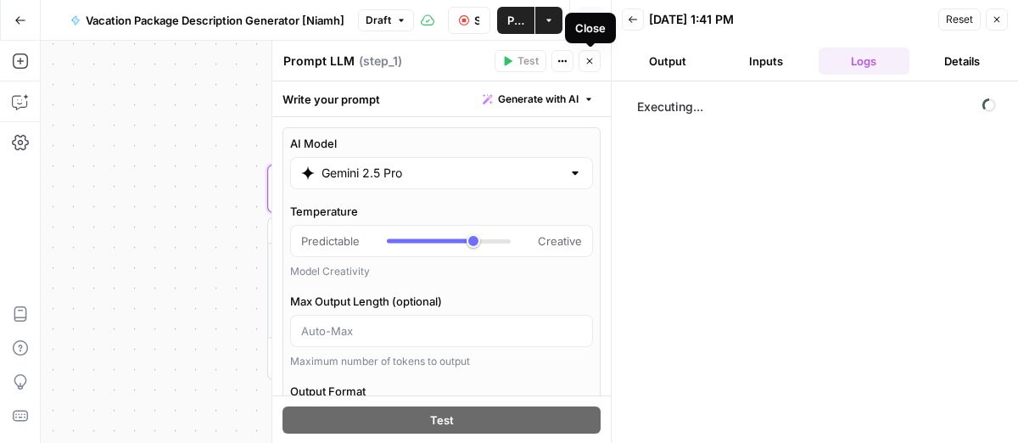
click at [590, 62] on icon "button" at bounding box center [590, 61] width 10 height 10
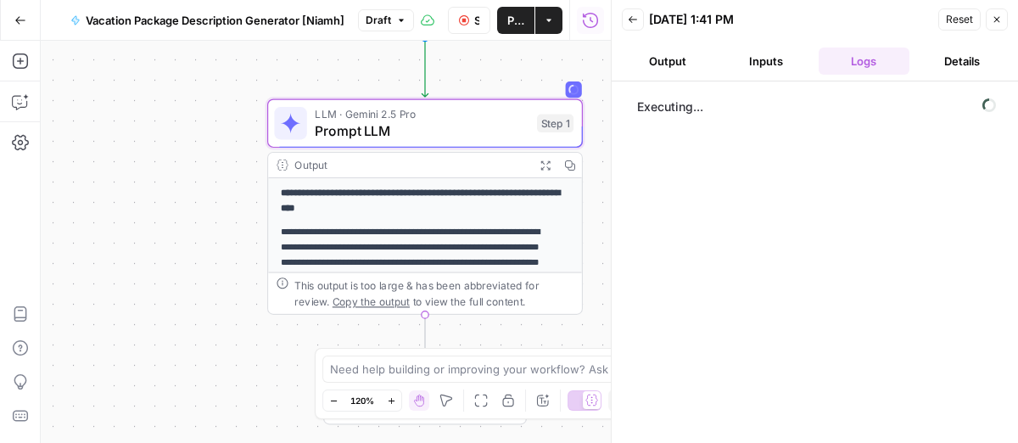
click at [676, 64] on button "Output" at bounding box center [668, 61] width 92 height 27
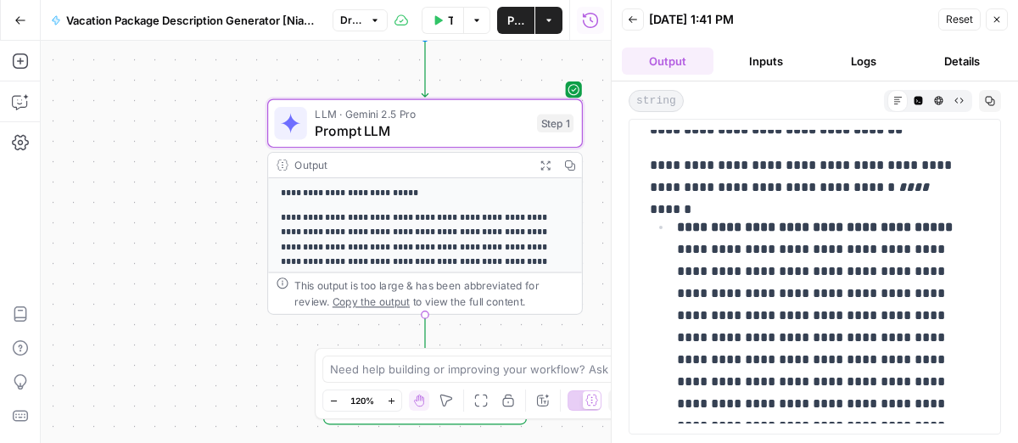
scroll to position [609, 0]
click at [792, 62] on button "Inputs" at bounding box center [766, 61] width 92 height 27
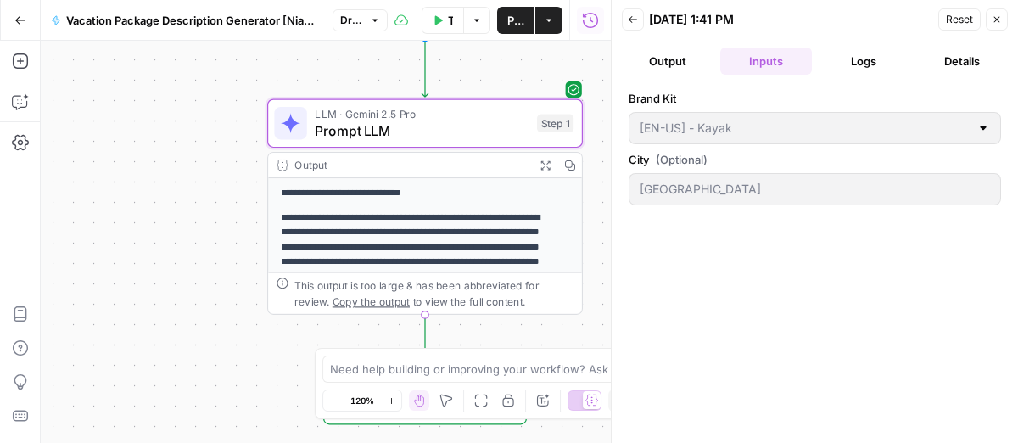
click at [832, 59] on button "Logs" at bounding box center [865, 61] width 92 height 27
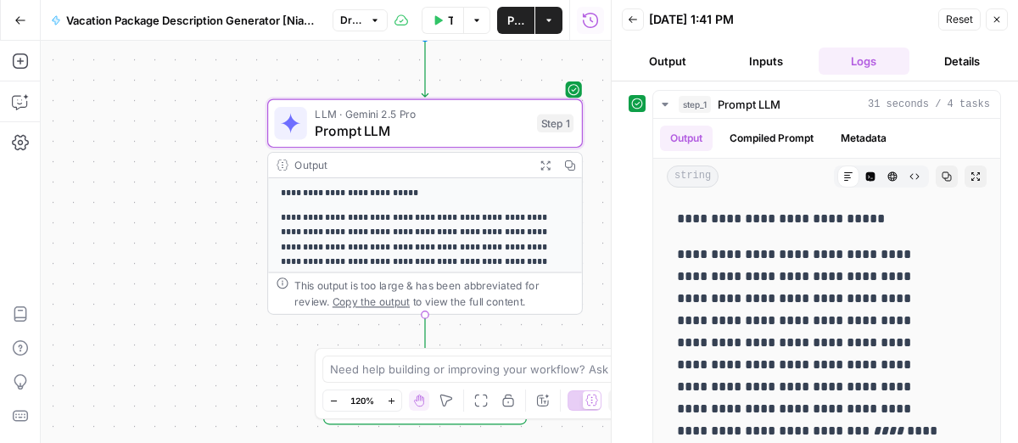
click at [946, 67] on button "Details" at bounding box center [962, 61] width 92 height 27
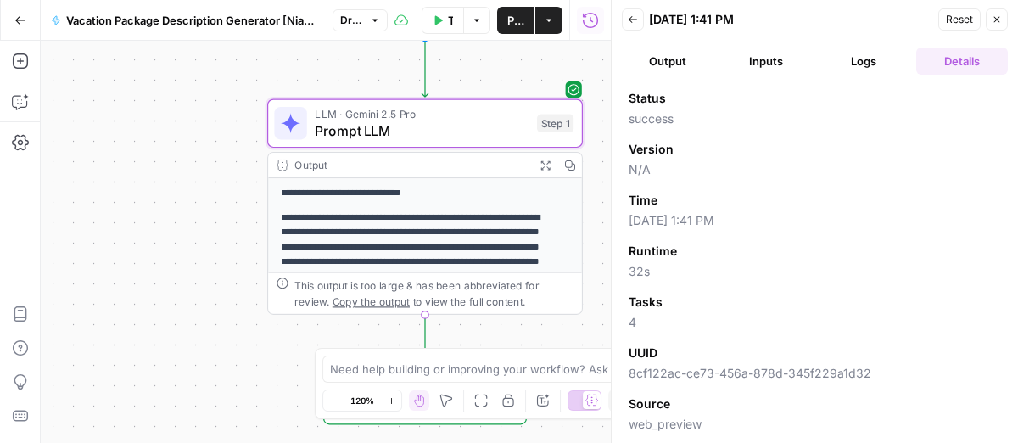
scroll to position [80, 0]
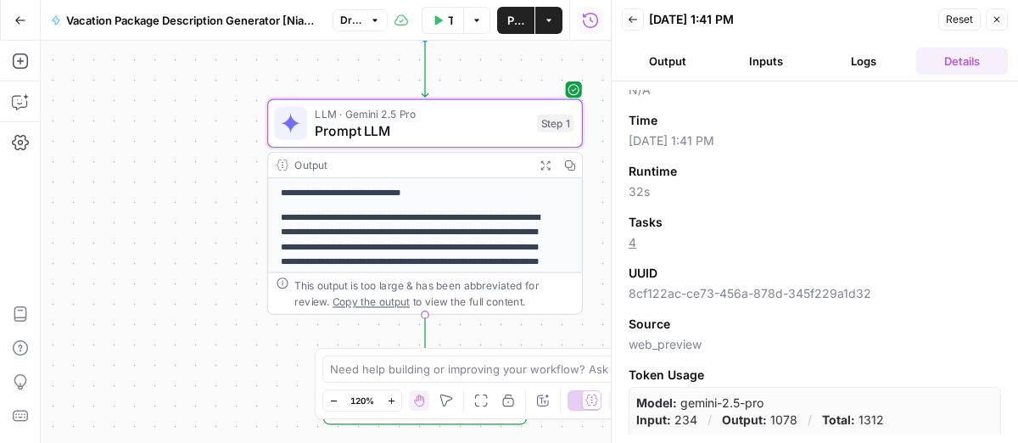
click at [667, 71] on button "Output" at bounding box center [668, 61] width 92 height 27
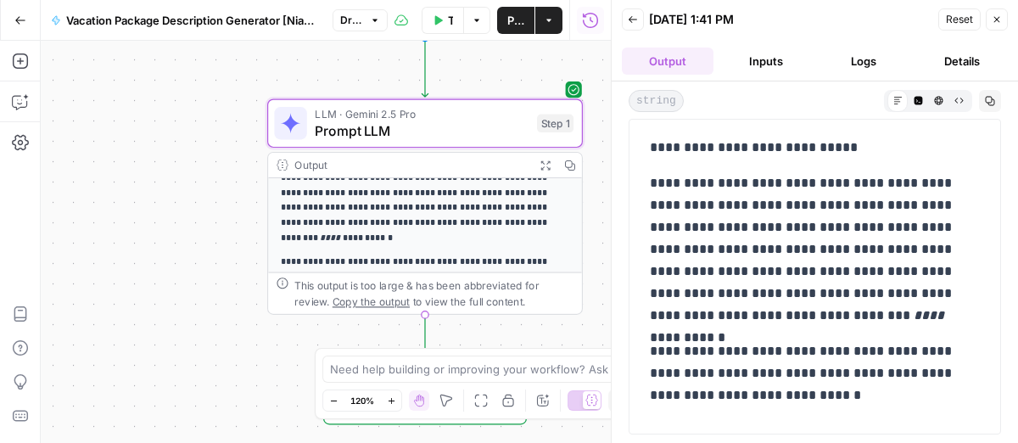
scroll to position [0, 0]
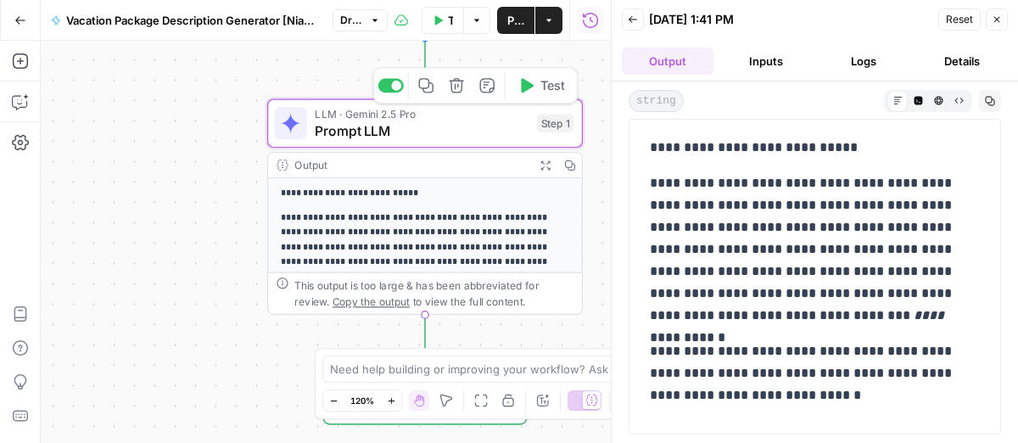
click at [443, 116] on span "LLM · Gemini 2.5 Pro" at bounding box center [422, 114] width 214 height 16
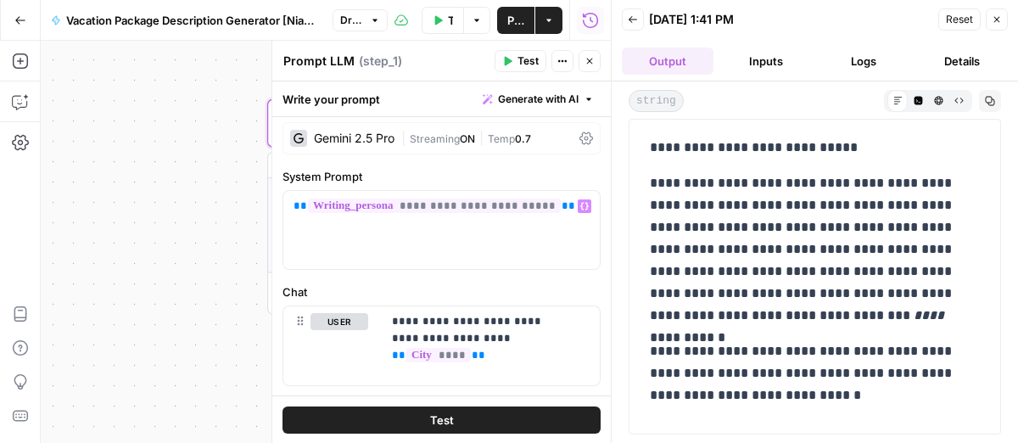
scroll to position [8, 0]
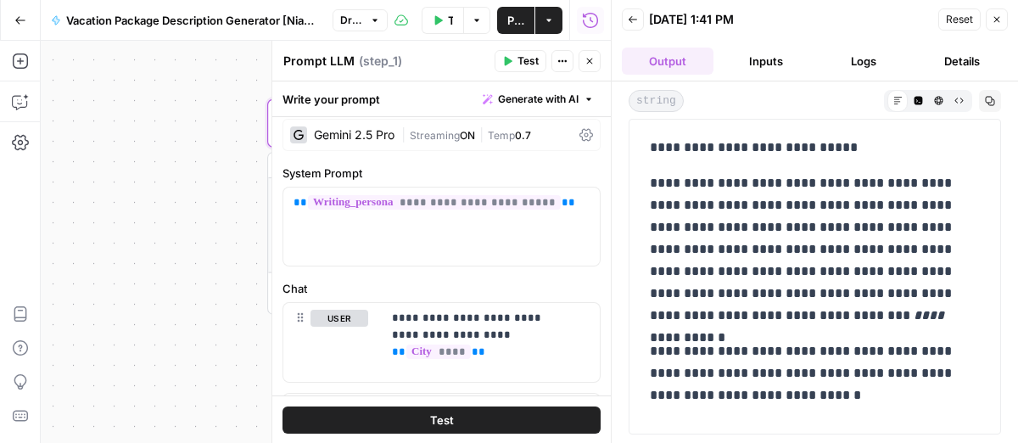
click at [997, 17] on icon "button" at bounding box center [997, 19] width 10 height 10
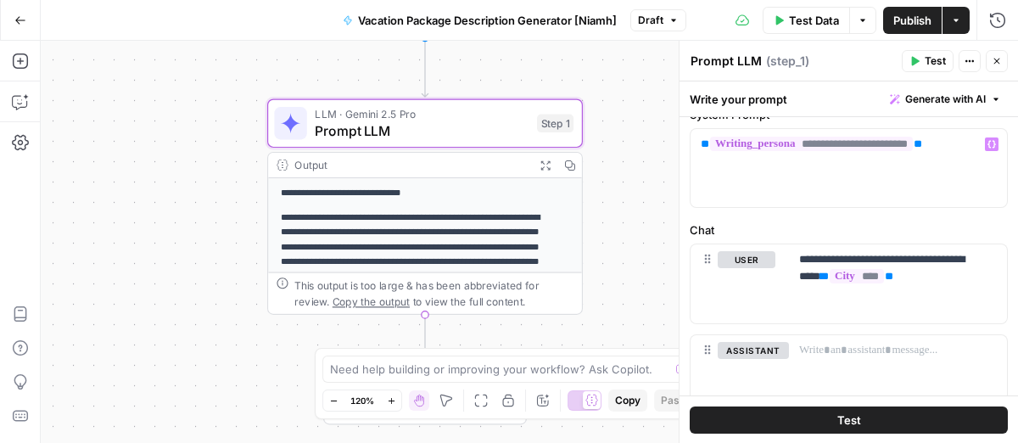
scroll to position [104, 0]
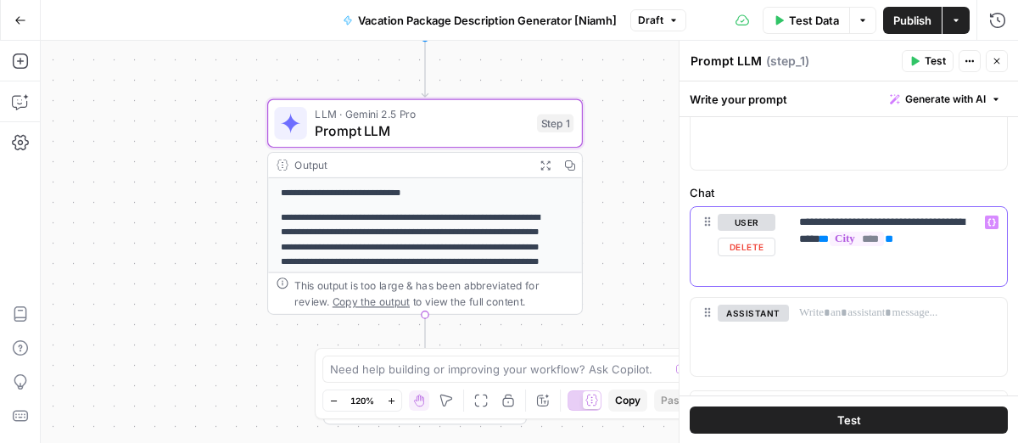
click at [976, 238] on p "**********" at bounding box center [890, 231] width 182 height 34
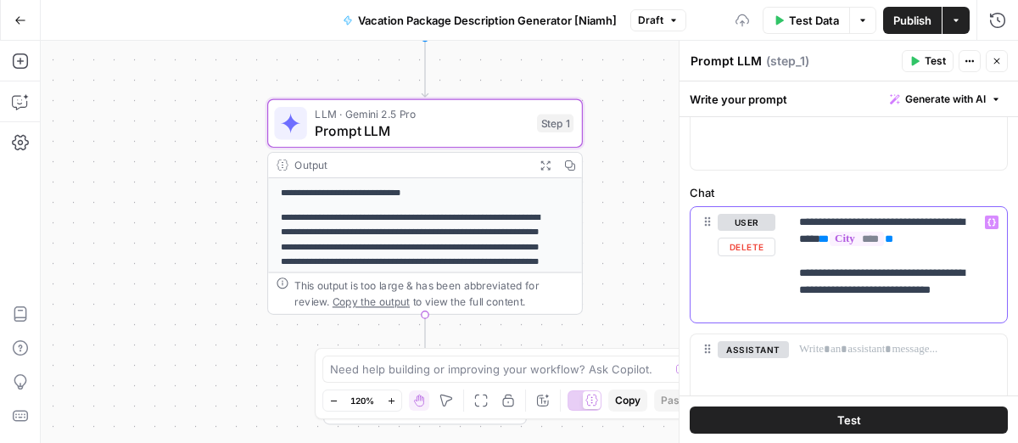
click at [885, 307] on p "**********" at bounding box center [890, 265] width 182 height 102
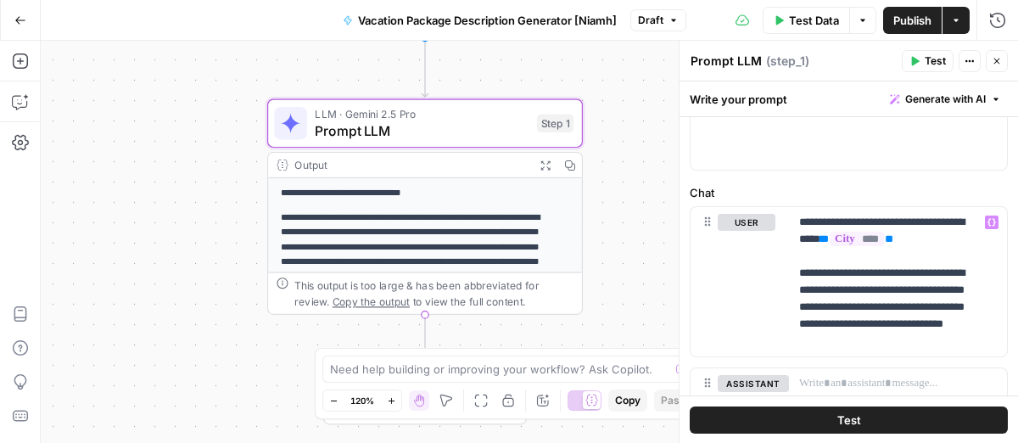
click at [851, 421] on span "Test" at bounding box center [849, 420] width 24 height 17
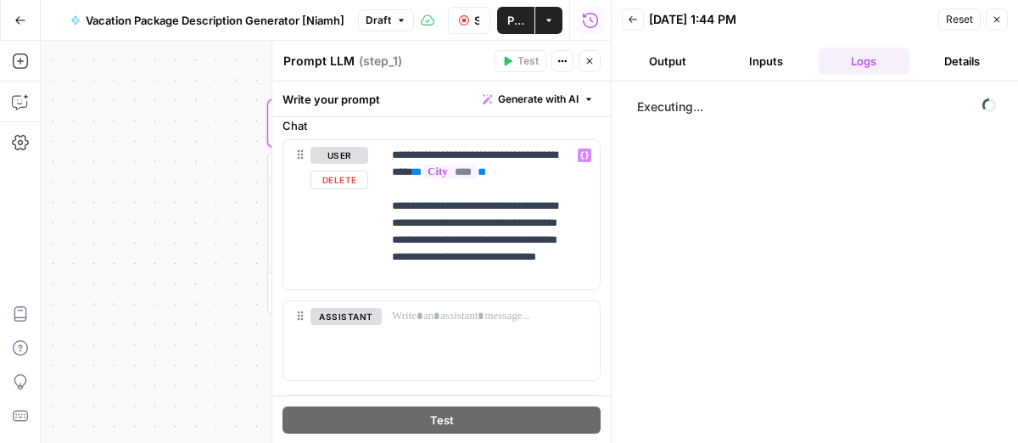
scroll to position [172, 0]
click at [683, 65] on button "Output" at bounding box center [668, 61] width 92 height 27
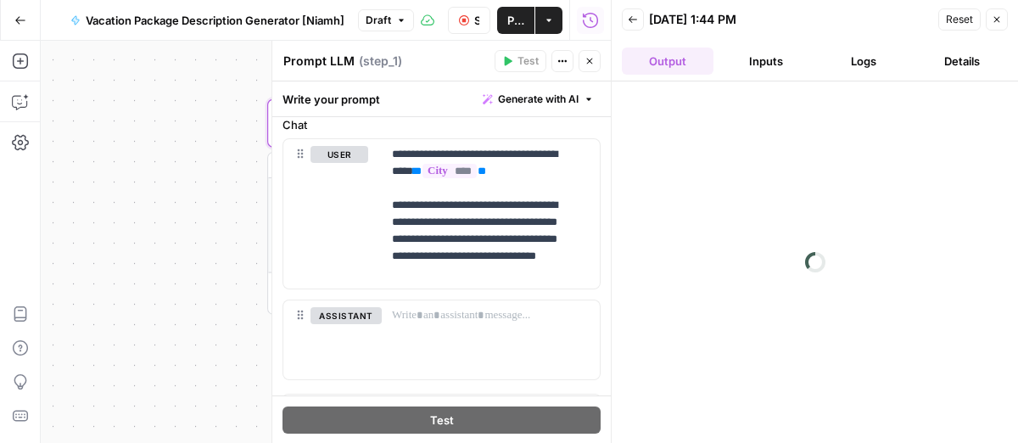
click at [860, 55] on button "Logs" at bounding box center [865, 61] width 92 height 27
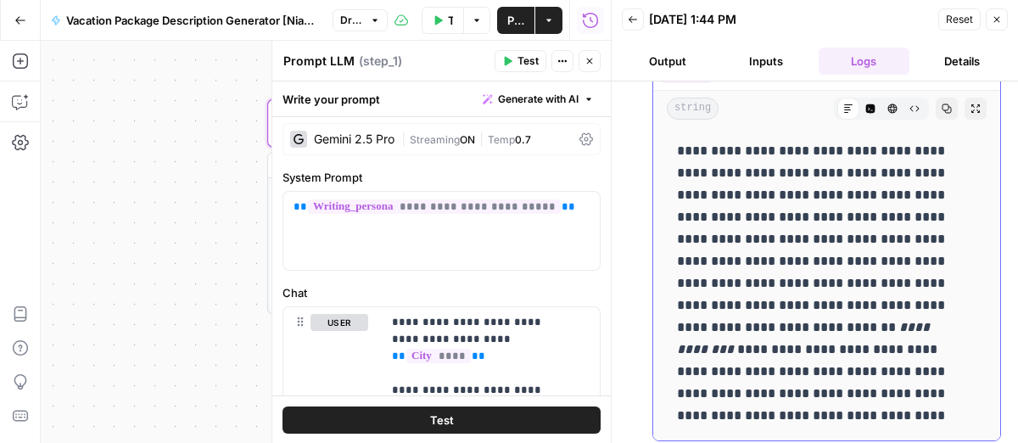
scroll to position [72, 0]
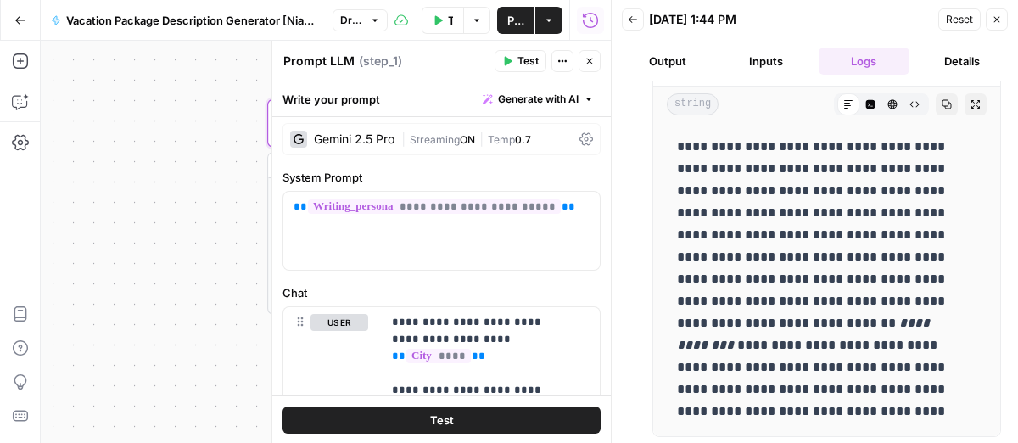
click at [682, 64] on button "Output" at bounding box center [668, 61] width 92 height 27
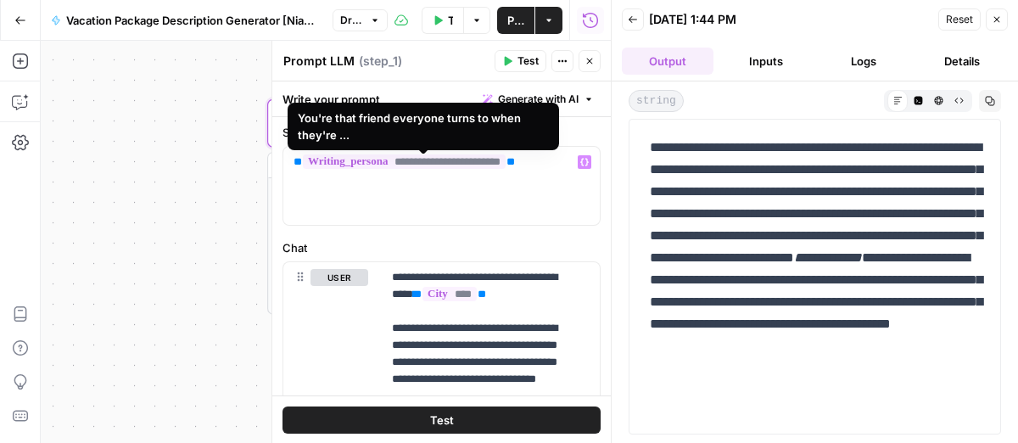
scroll to position [62, 0]
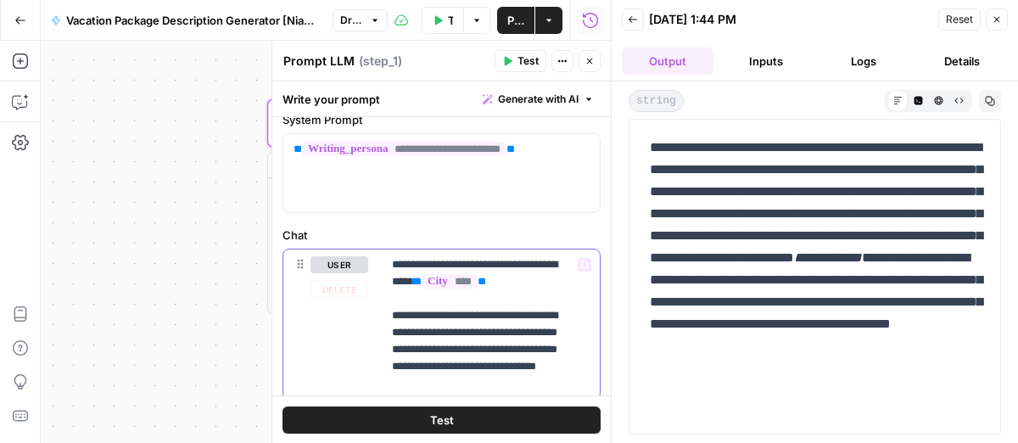
click at [551, 279] on p "**********" at bounding box center [483, 324] width 182 height 136
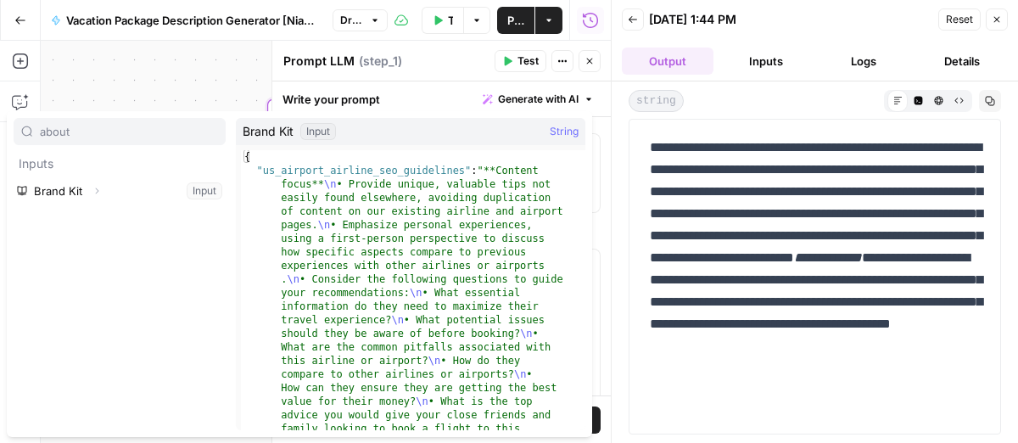
type input "about"
click at [95, 189] on icon "button" at bounding box center [97, 191] width 10 height 10
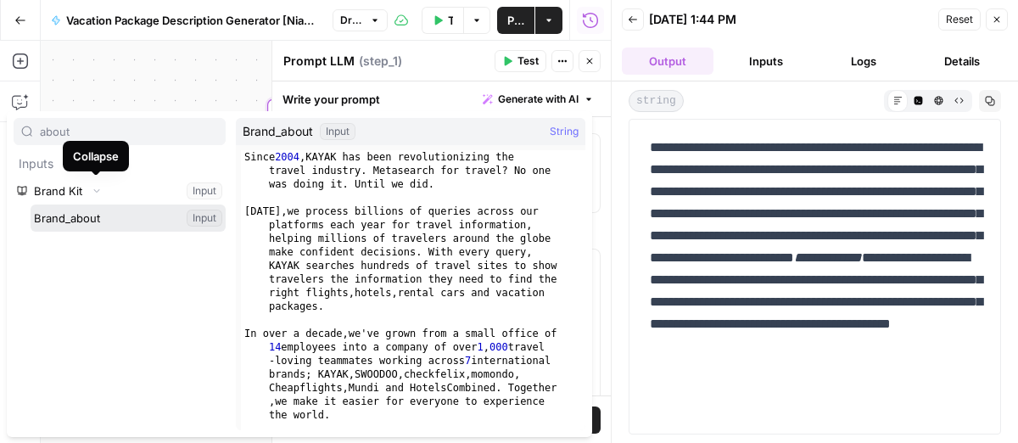
click at [103, 213] on button "Select variable Brand_about" at bounding box center [128, 217] width 195 height 27
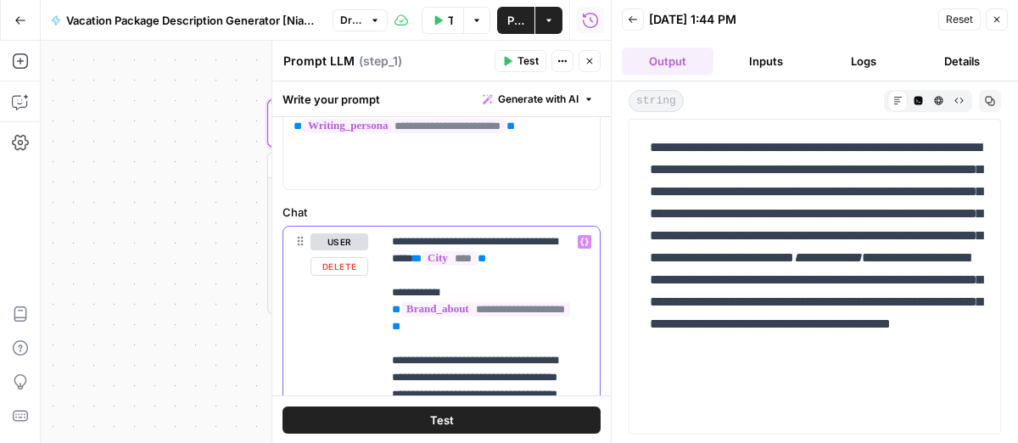
scroll to position [105, 0]
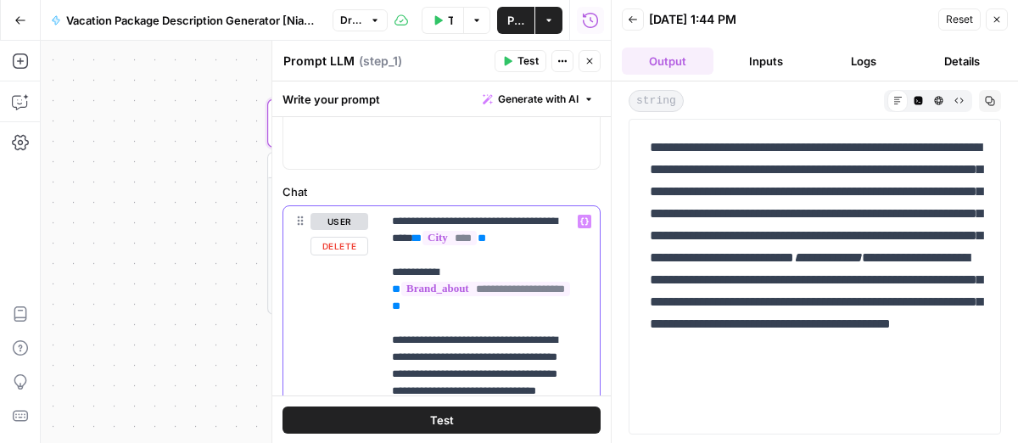
click at [421, 285] on p "**********" at bounding box center [483, 323] width 182 height 221
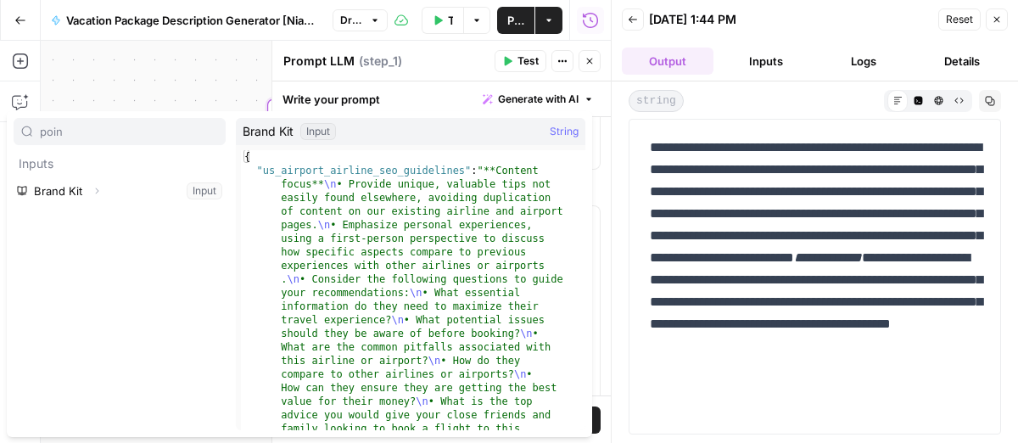
type input "poin"
click at [73, 192] on button "Select variable Brand Kit" at bounding box center [120, 190] width 212 height 27
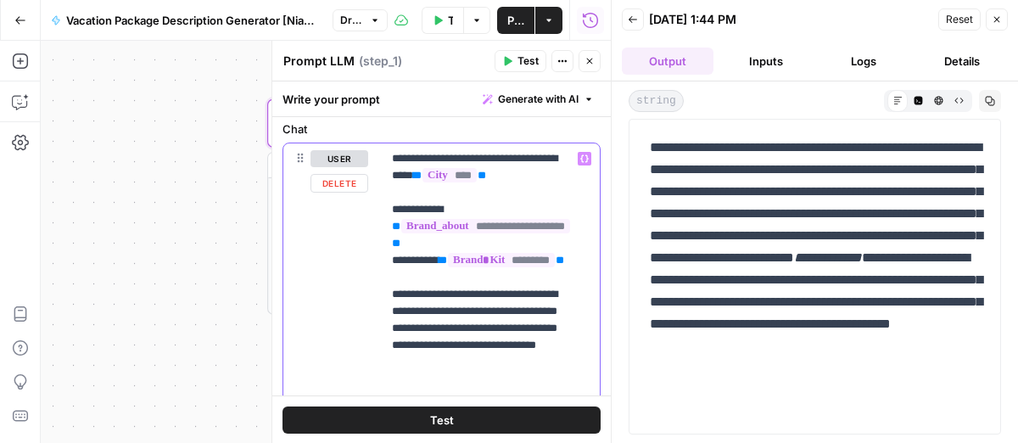
scroll to position [168, 0]
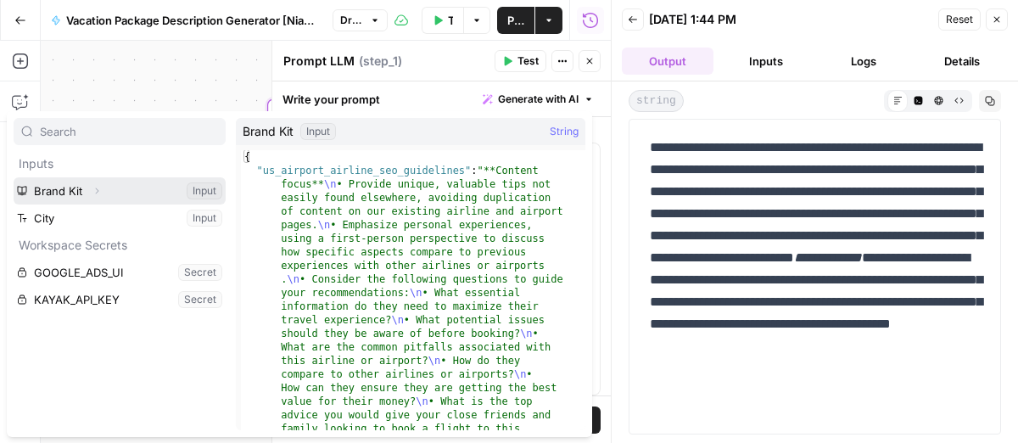
click at [95, 186] on icon "button" at bounding box center [97, 191] width 10 height 10
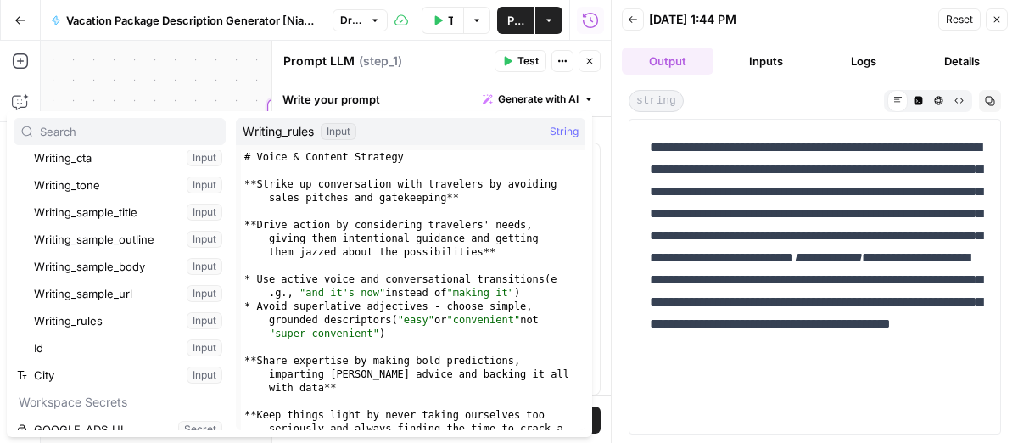
scroll to position [297, 0]
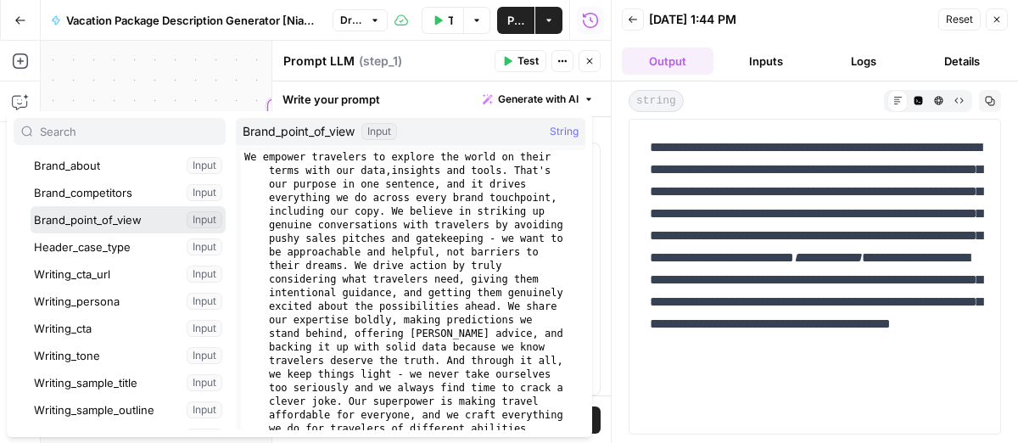
click at [100, 226] on button "Select variable Brand_point_of_view" at bounding box center [128, 219] width 195 height 27
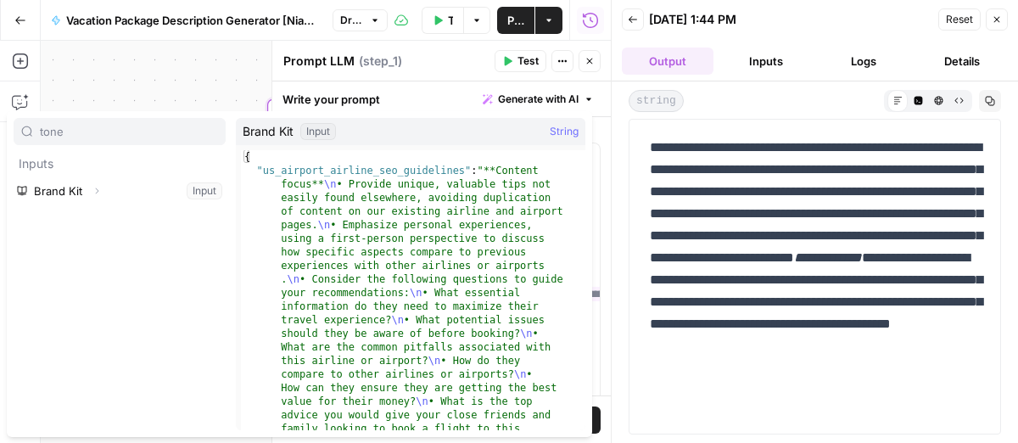
type input "tone"
click at [98, 191] on icon "button" at bounding box center [97, 191] width 10 height 10
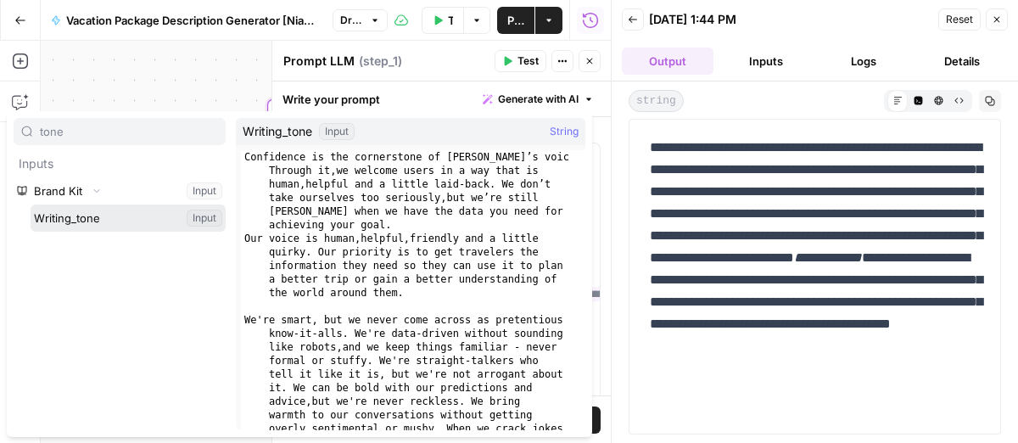
click at [92, 217] on button "Select variable Writing_tone" at bounding box center [128, 217] width 195 height 27
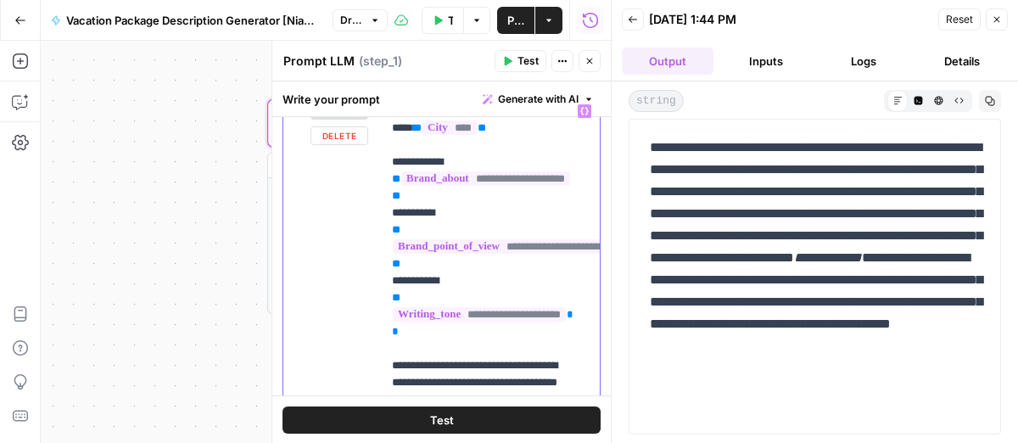
scroll to position [425, 0]
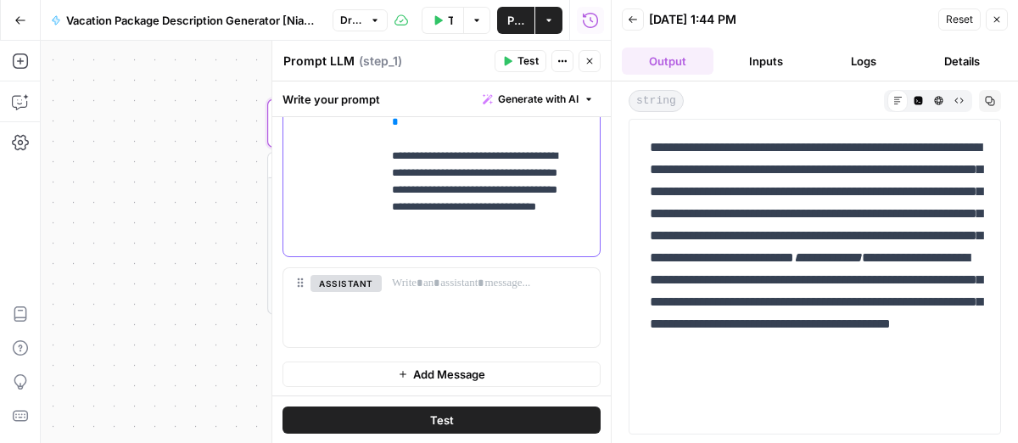
click at [541, 238] on p "**********" at bounding box center [483, 71] width 182 height 356
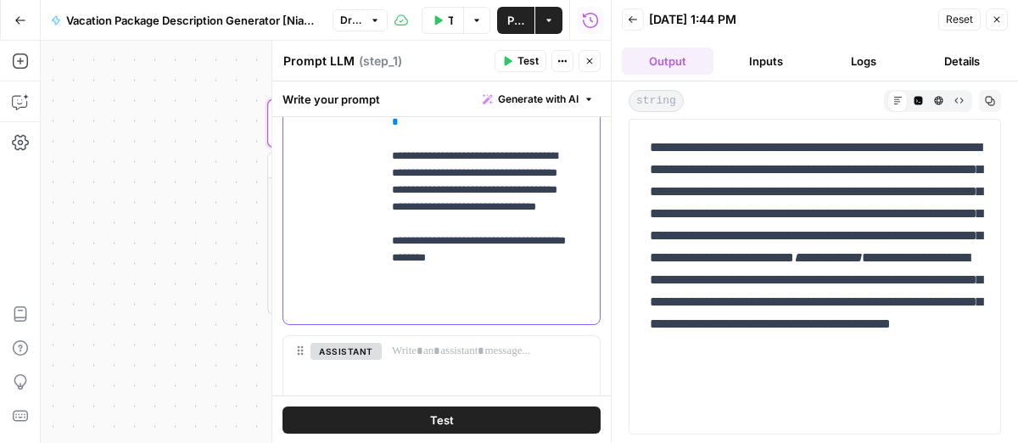
drag, startPoint x: 437, startPoint y: 271, endPoint x: 449, endPoint y: 270, distance: 11.9
click at [438, 271] on p "**********" at bounding box center [483, 105] width 182 height 424
click at [465, 308] on p "**********" at bounding box center [483, 105] width 182 height 424
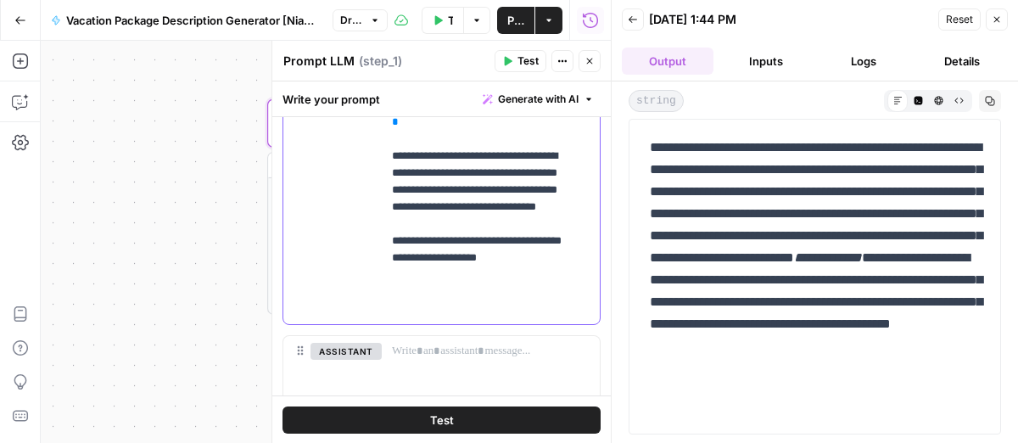
copy p "**********"
click at [471, 308] on p "**********" at bounding box center [483, 105] width 182 height 424
drag, startPoint x: 434, startPoint y: 305, endPoint x: 442, endPoint y: 311, distance: 9.9
click at [435, 305] on p "**********" at bounding box center [483, 105] width 182 height 424
click at [520, 307] on p "**********" at bounding box center [483, 105] width 182 height 424
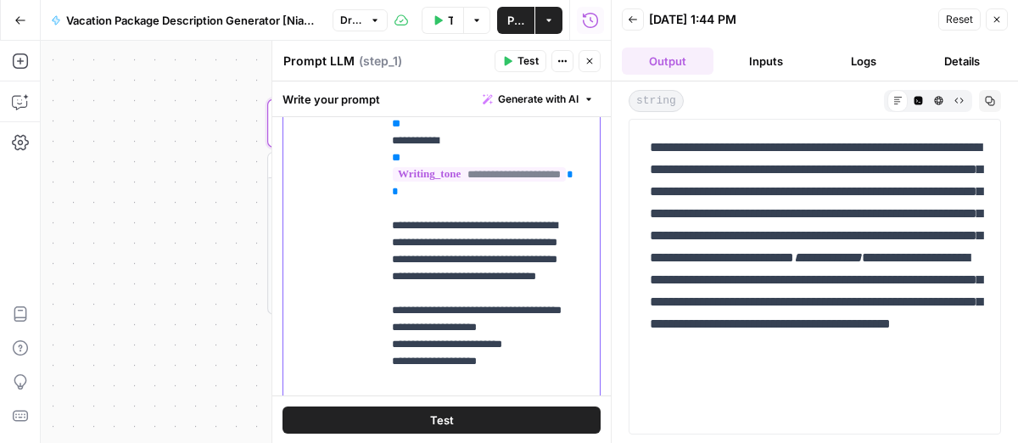
scroll to position [541, 0]
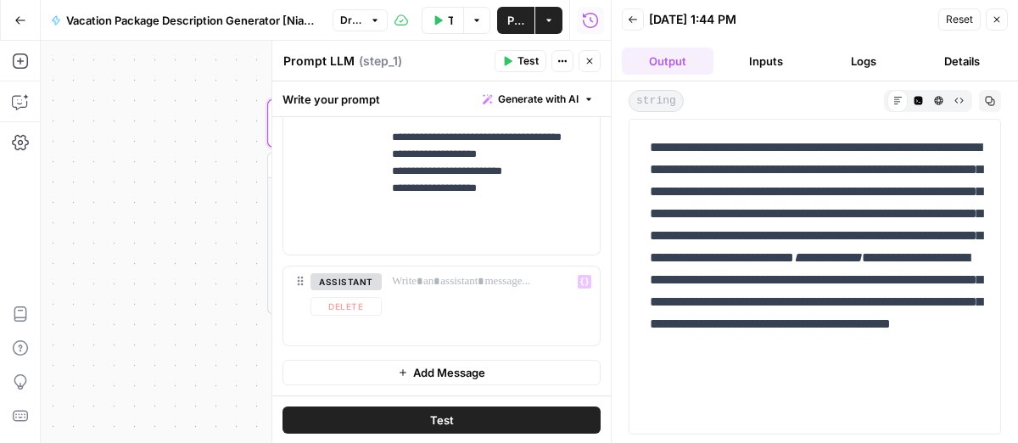
click at [476, 412] on button "Test" at bounding box center [442, 419] width 318 height 27
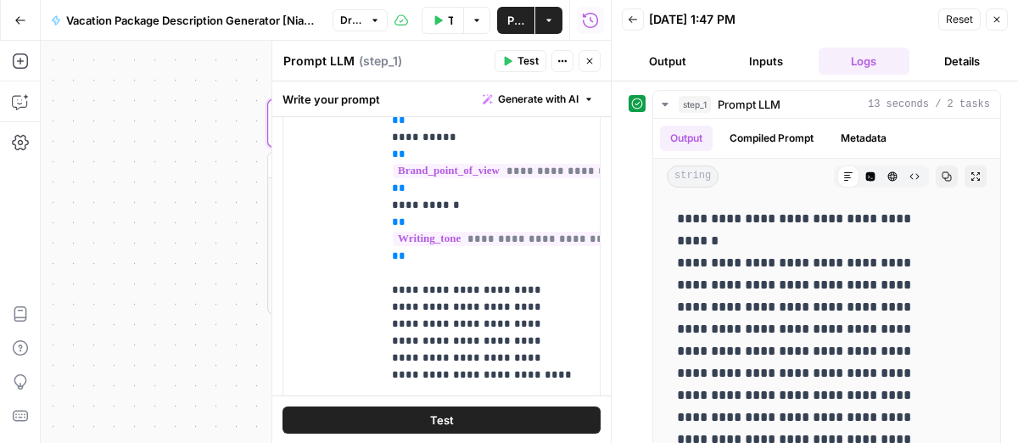
scroll to position [410, 0]
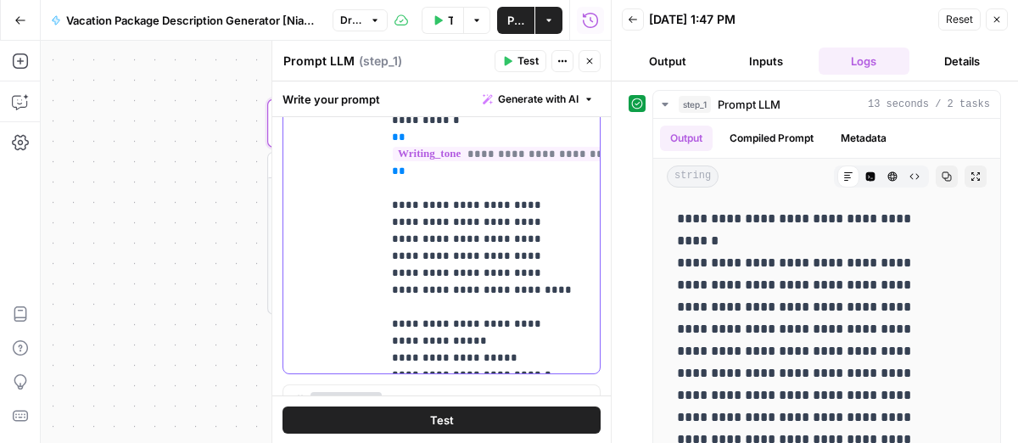
click at [423, 159] on p "**********" at bounding box center [483, 137] width 182 height 458
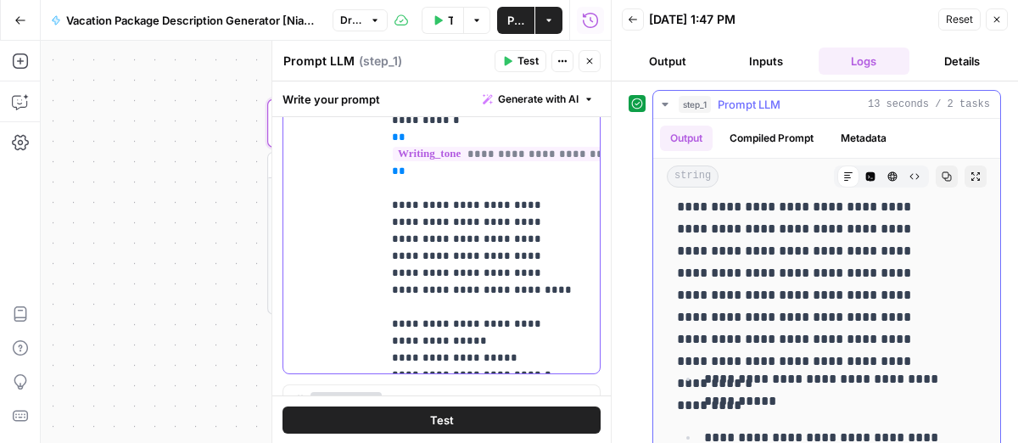
scroll to position [0, 0]
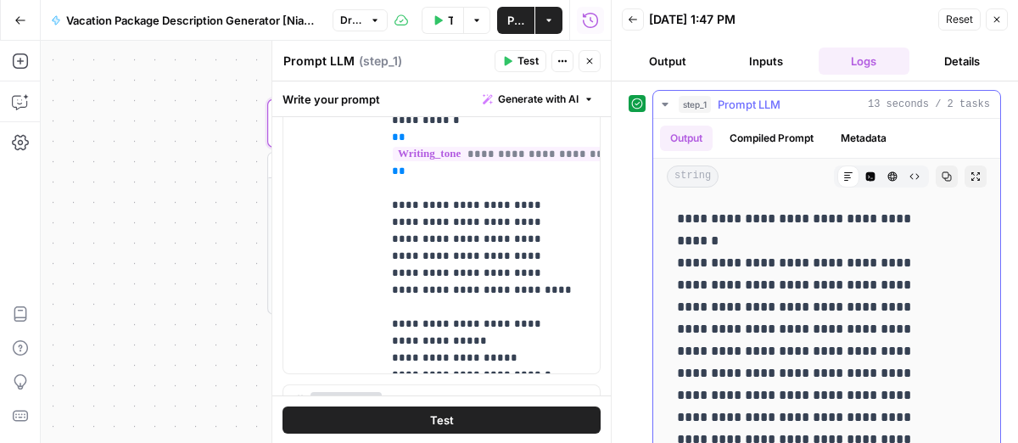
click at [739, 220] on p "**********" at bounding box center [811, 362] width 269 height 309
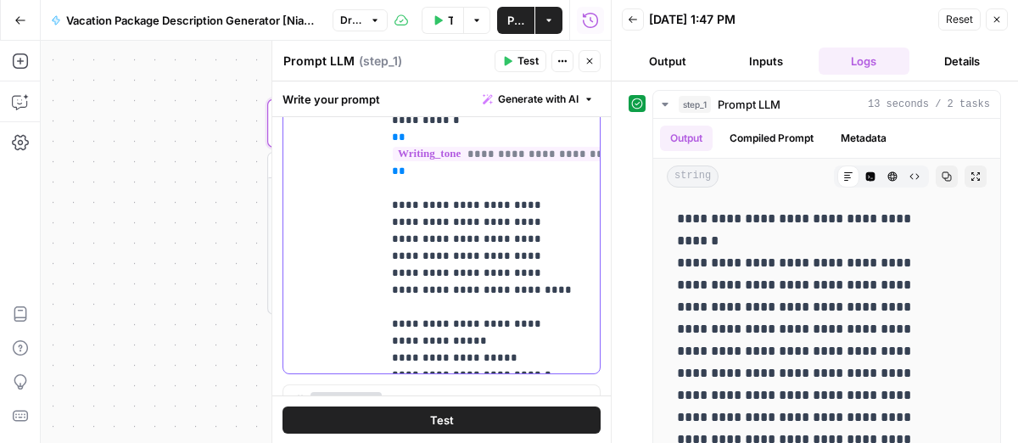
click at [509, 322] on p "**********" at bounding box center [483, 137] width 182 height 458
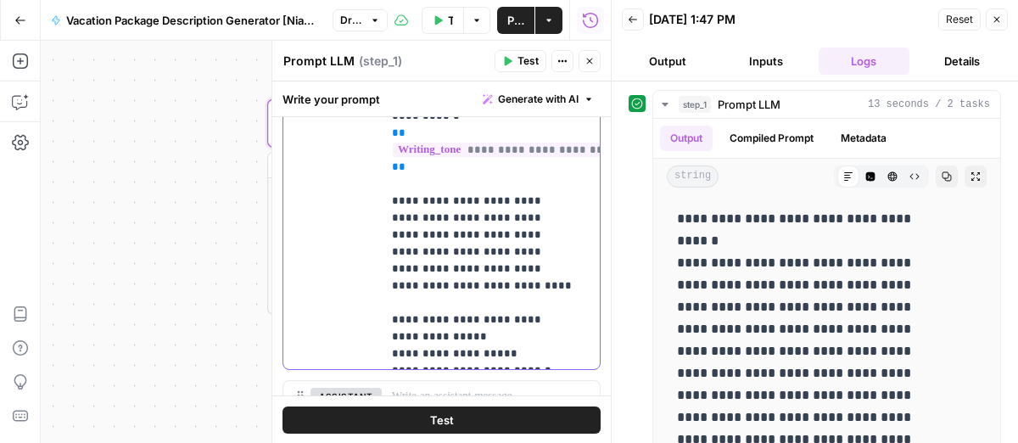
scroll to position [414, 0]
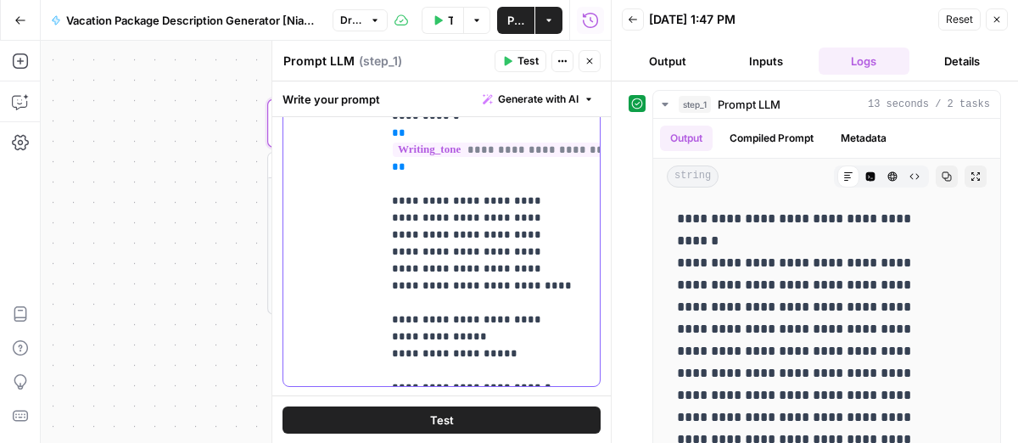
click at [536, 349] on p "**********" at bounding box center [483, 141] width 182 height 475
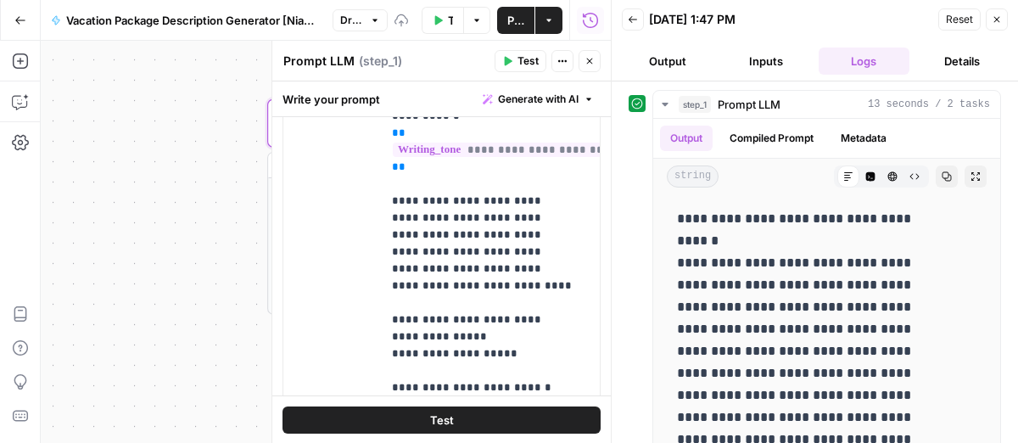
click at [408, 429] on button "Test" at bounding box center [442, 419] width 318 height 27
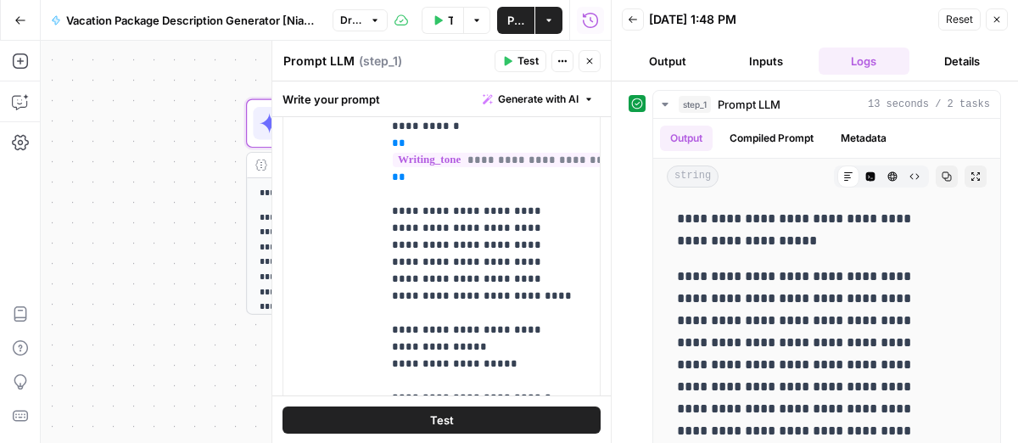
scroll to position [425, 0]
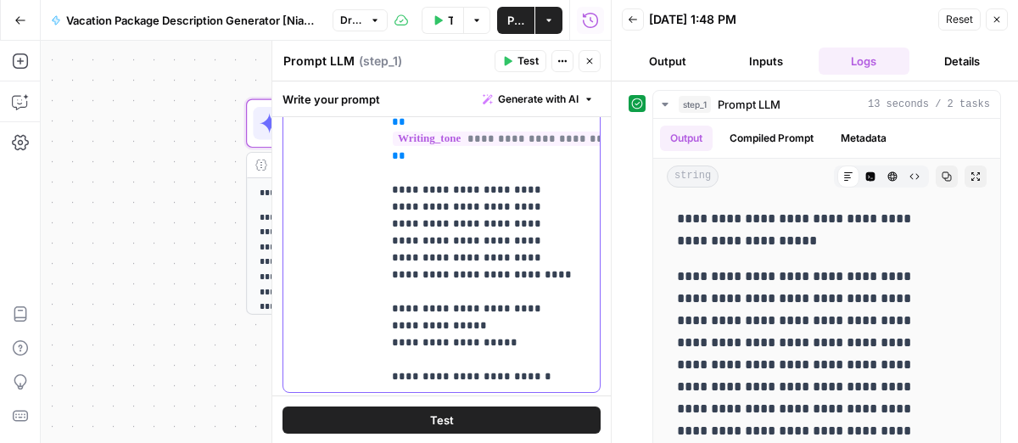
click at [392, 308] on p "**********" at bounding box center [483, 139] width 182 height 492
drag, startPoint x: 407, startPoint y: 306, endPoint x: 376, endPoint y: 305, distance: 31.4
click at [376, 305] on div "**********" at bounding box center [441, 139] width 316 height 506
copy p "***"
click at [389, 348] on div "**********" at bounding box center [491, 139] width 218 height 506
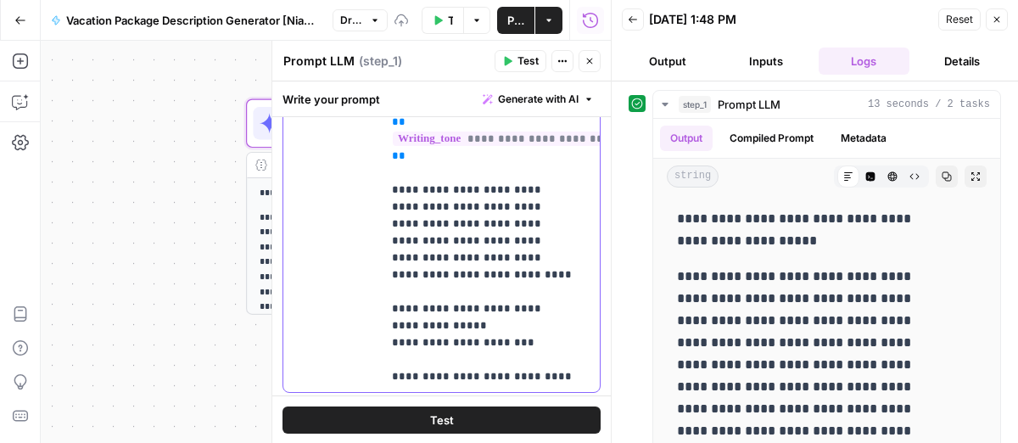
click at [392, 374] on p "**********" at bounding box center [483, 139] width 182 height 492
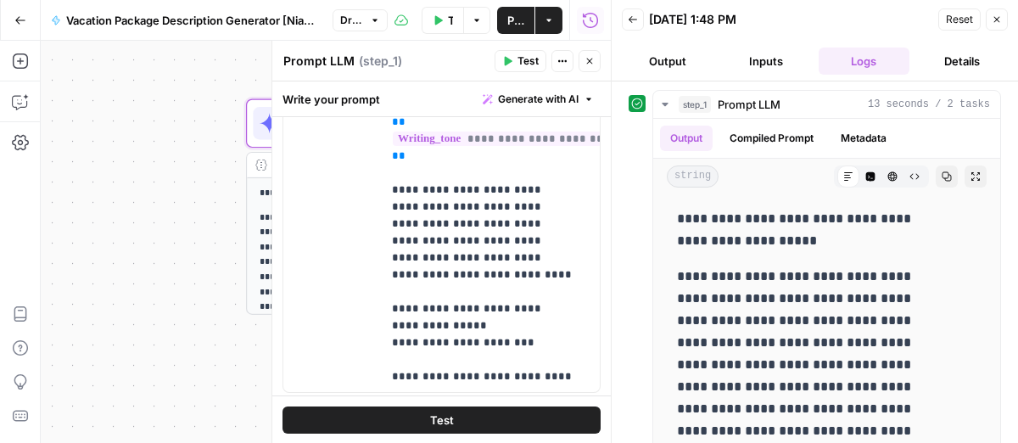
click at [412, 411] on button "Test" at bounding box center [442, 419] width 318 height 27
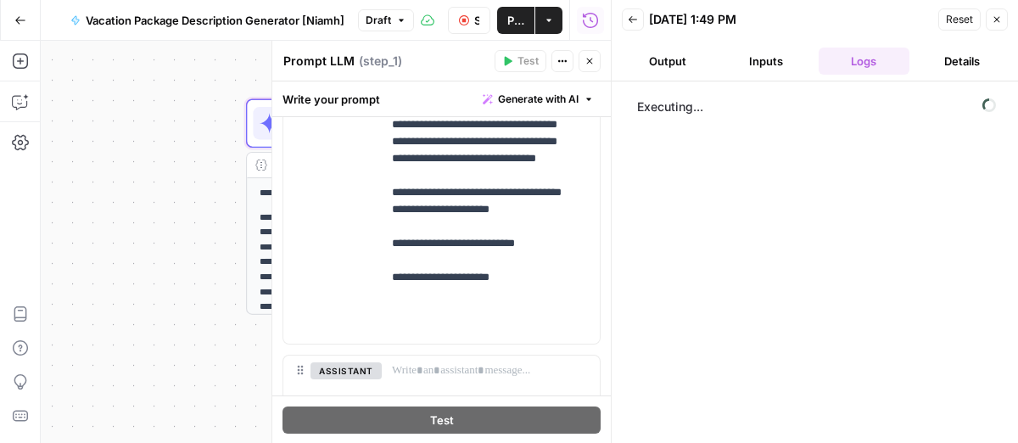
scroll to position [575, 0]
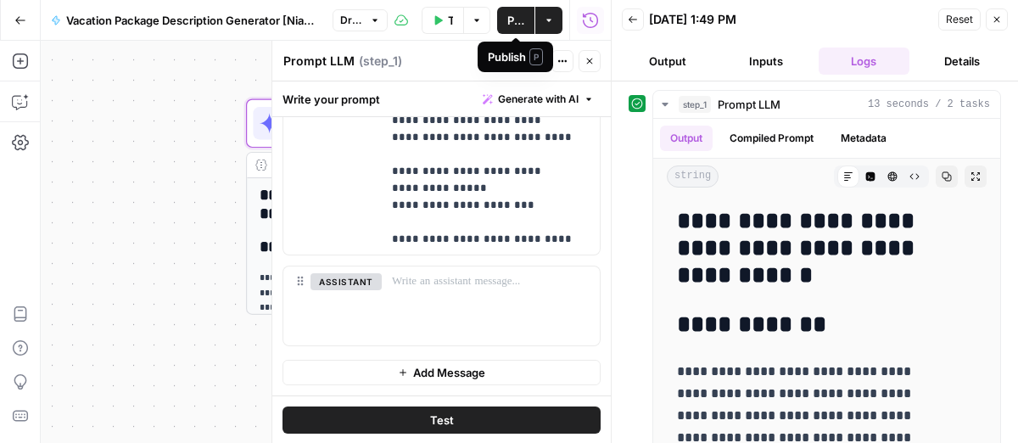
click at [511, 27] on span "Publish" at bounding box center [515, 20] width 17 height 17
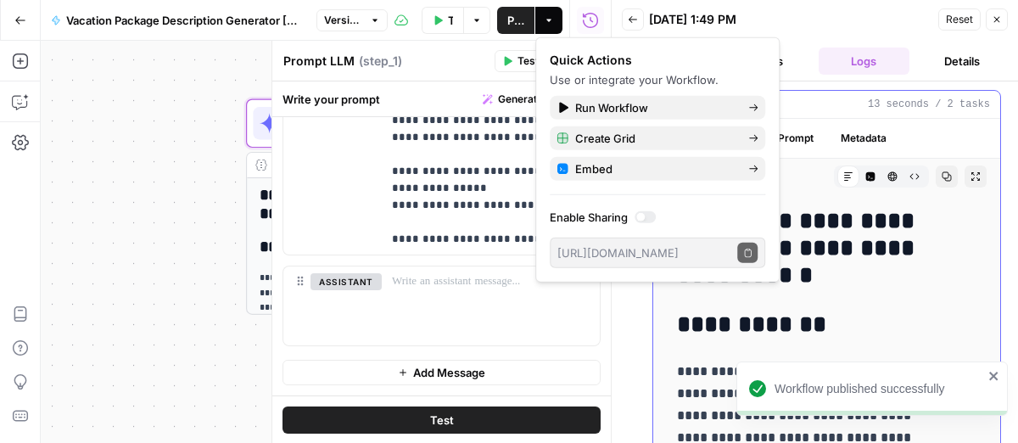
click at [862, 257] on h2 "**********" at bounding box center [811, 248] width 269 height 81
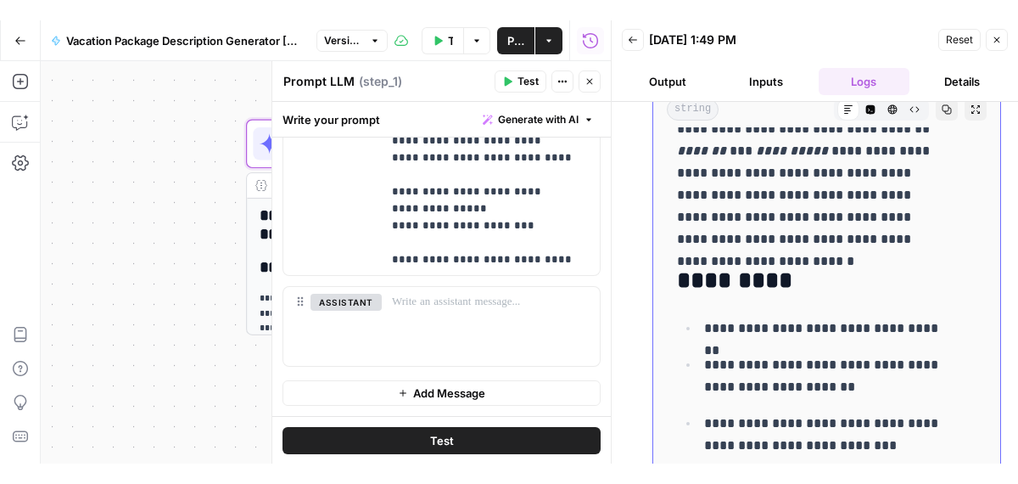
scroll to position [107, 0]
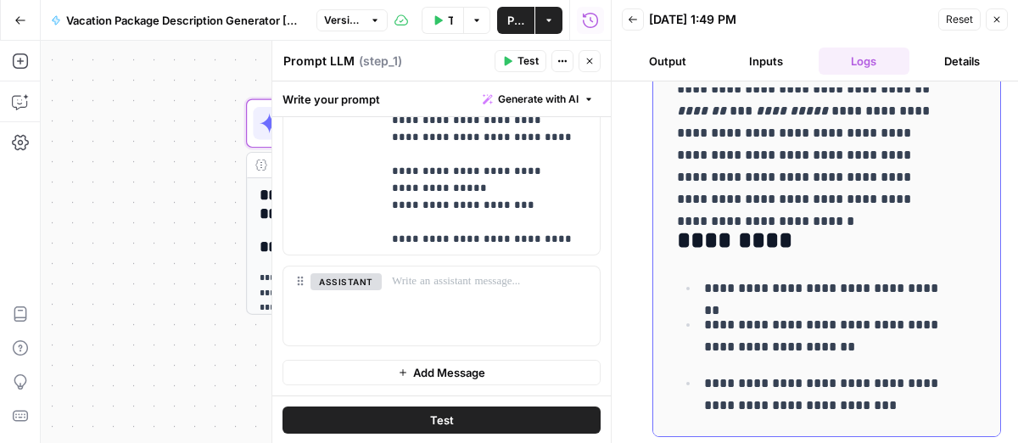
click at [803, 342] on p "**********" at bounding box center [825, 336] width 242 height 44
